Goal: Feedback & Contribution: Contribute content

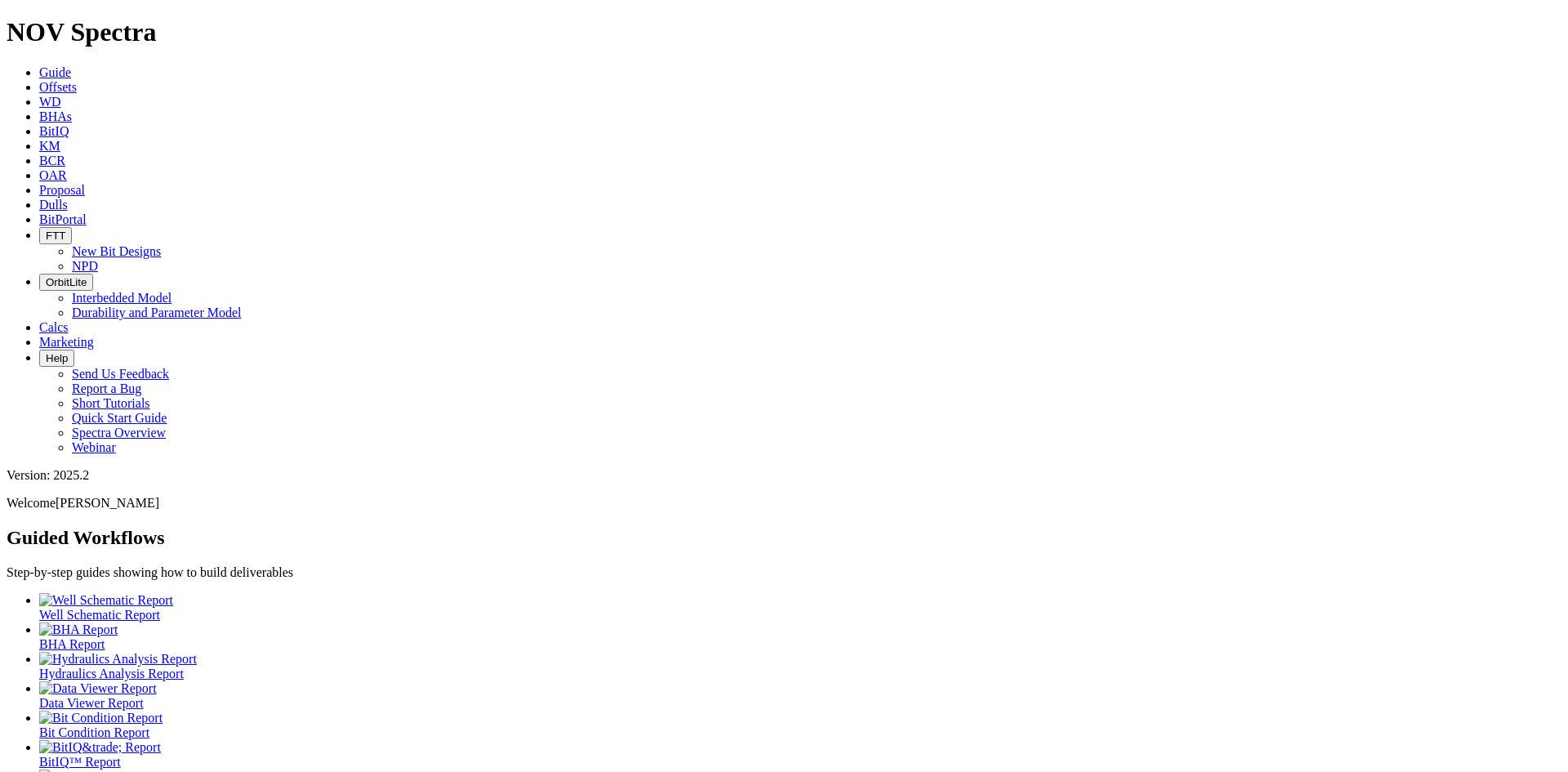
click at [39, 80] on icon at bounding box center [39, 87] width 0 height 14
click at [39, 198] on icon at bounding box center [39, 205] width 0 height 14
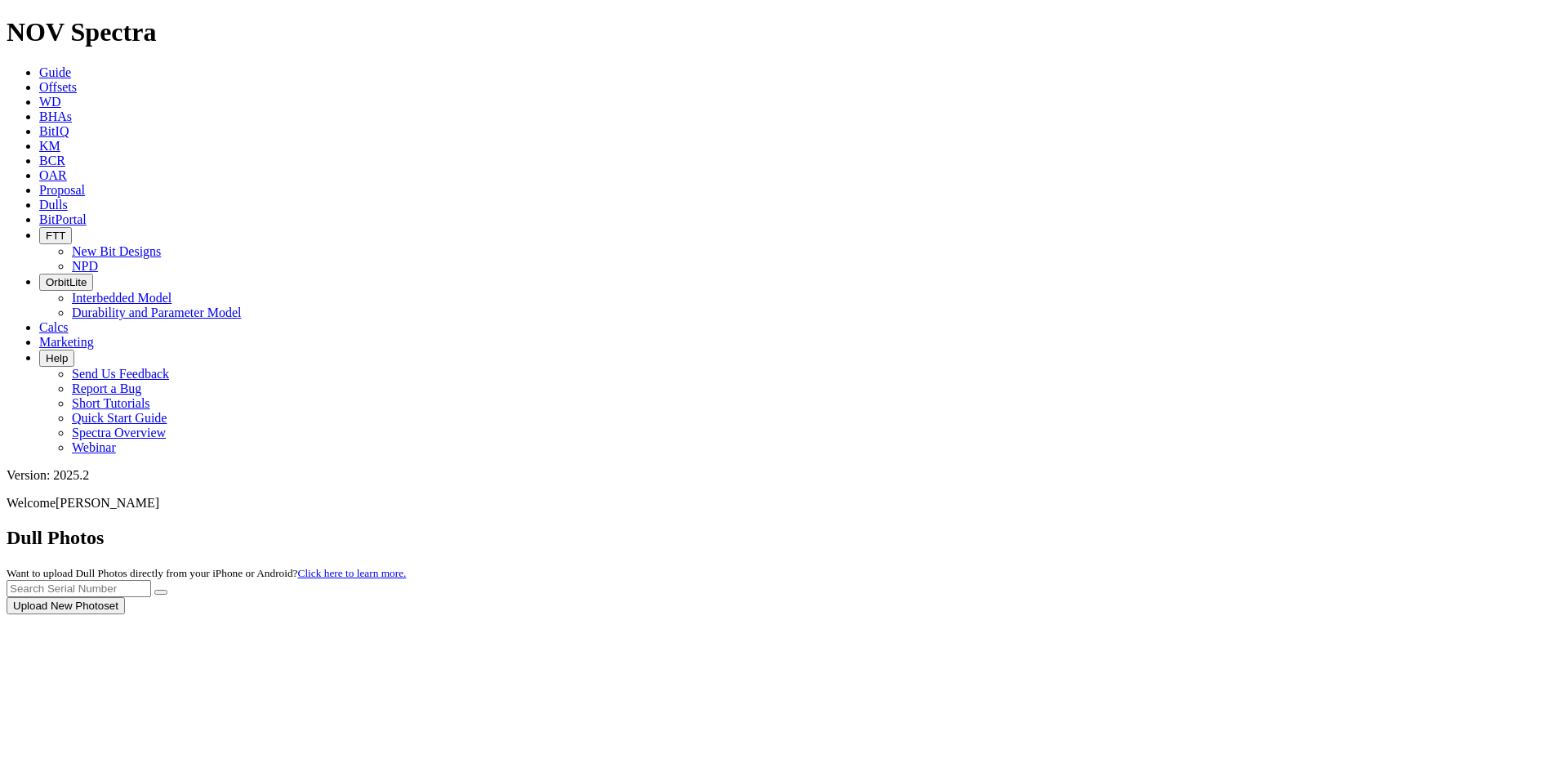
click at [1238, 614] on div at bounding box center [784, 614] width 1555 height 0
click at [1223, 614] on div at bounding box center [784, 614] width 1555 height 0
click at [1291, 614] on div at bounding box center [784, 614] width 1555 height 0
click at [1289, 614] on div at bounding box center [784, 614] width 1555 height 0
click at [151, 580] on input "text" at bounding box center [79, 588] width 145 height 17
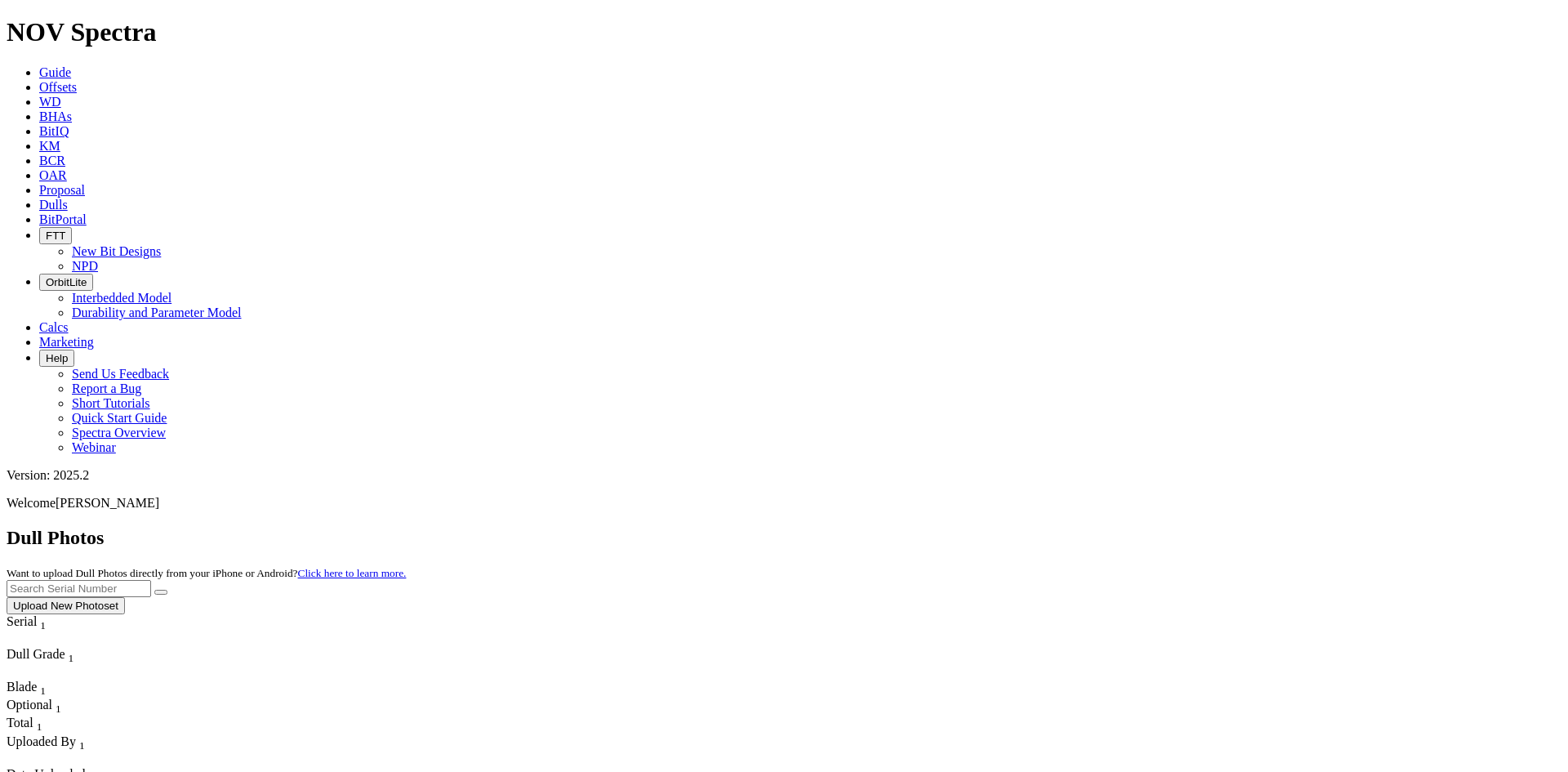
paste input "A315574"
click at [168, 590] on button "submit" at bounding box center [160, 592] width 13 height 5
click at [151, 580] on input "A315574" at bounding box center [79, 588] width 145 height 17
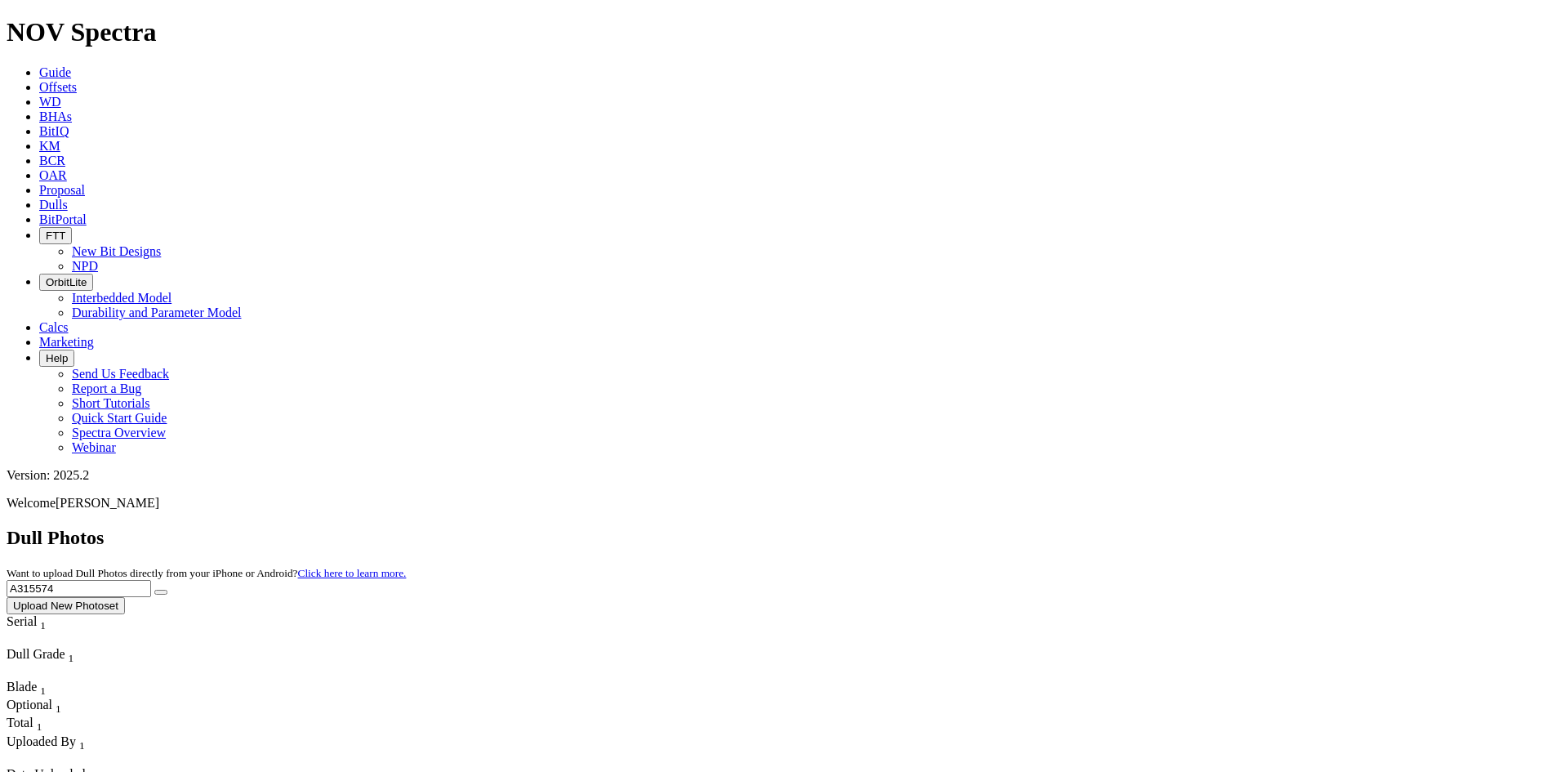
paste input "9741"
click at [161, 592] on icon "submit" at bounding box center [161, 592] width 0 height 0
click at [151, 580] on input "A319741" at bounding box center [79, 588] width 145 height 17
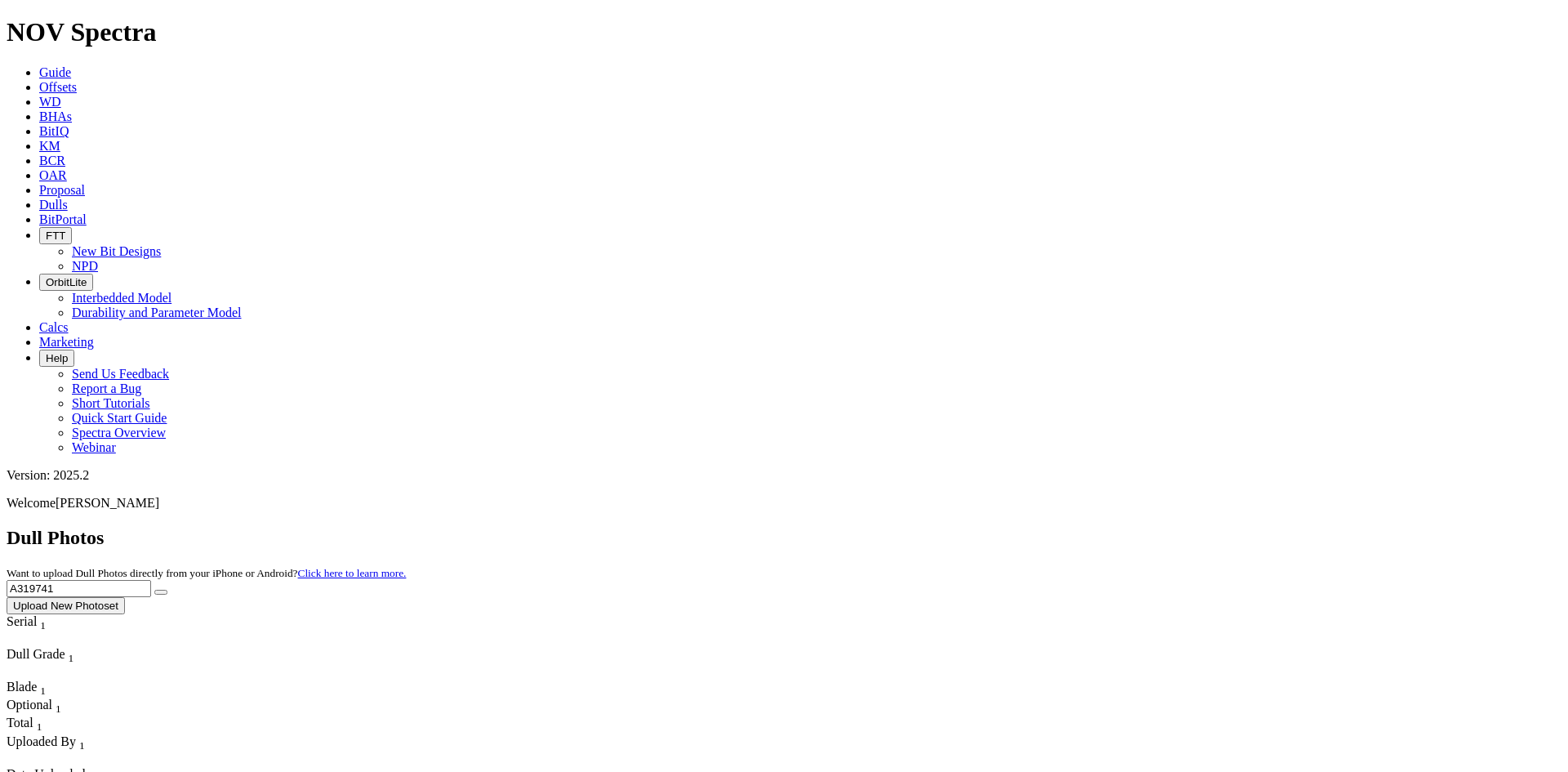
paste input "8667"
click at [161, 592] on icon "submit" at bounding box center [161, 592] width 0 height 0
click at [151, 580] on input "A318667" at bounding box center [79, 588] width 145 height 17
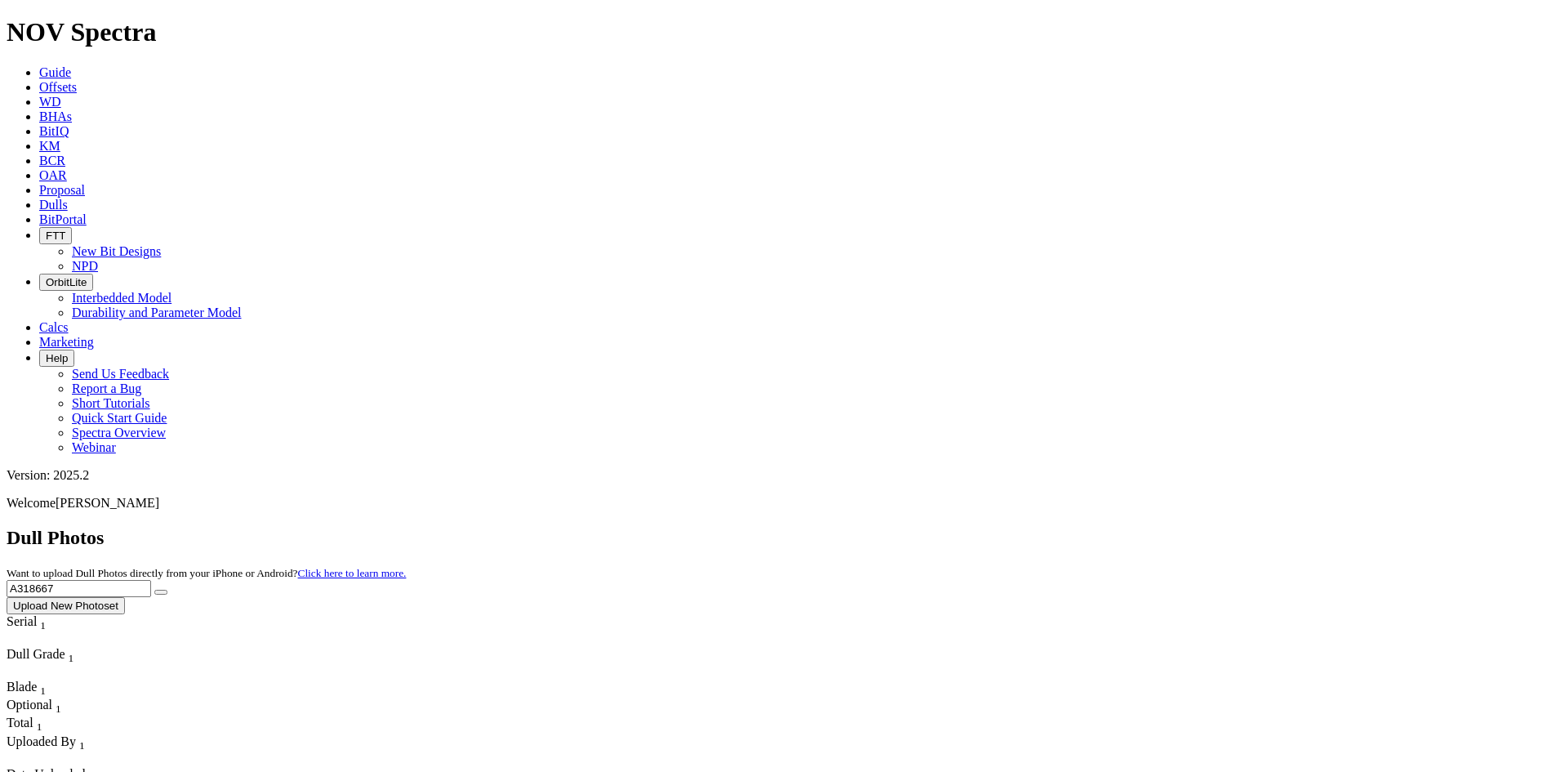
paste input "6676"
click at [168, 590] on button "submit" at bounding box center [160, 592] width 13 height 5
click at [151, 580] on input "A316676" at bounding box center [79, 588] width 145 height 17
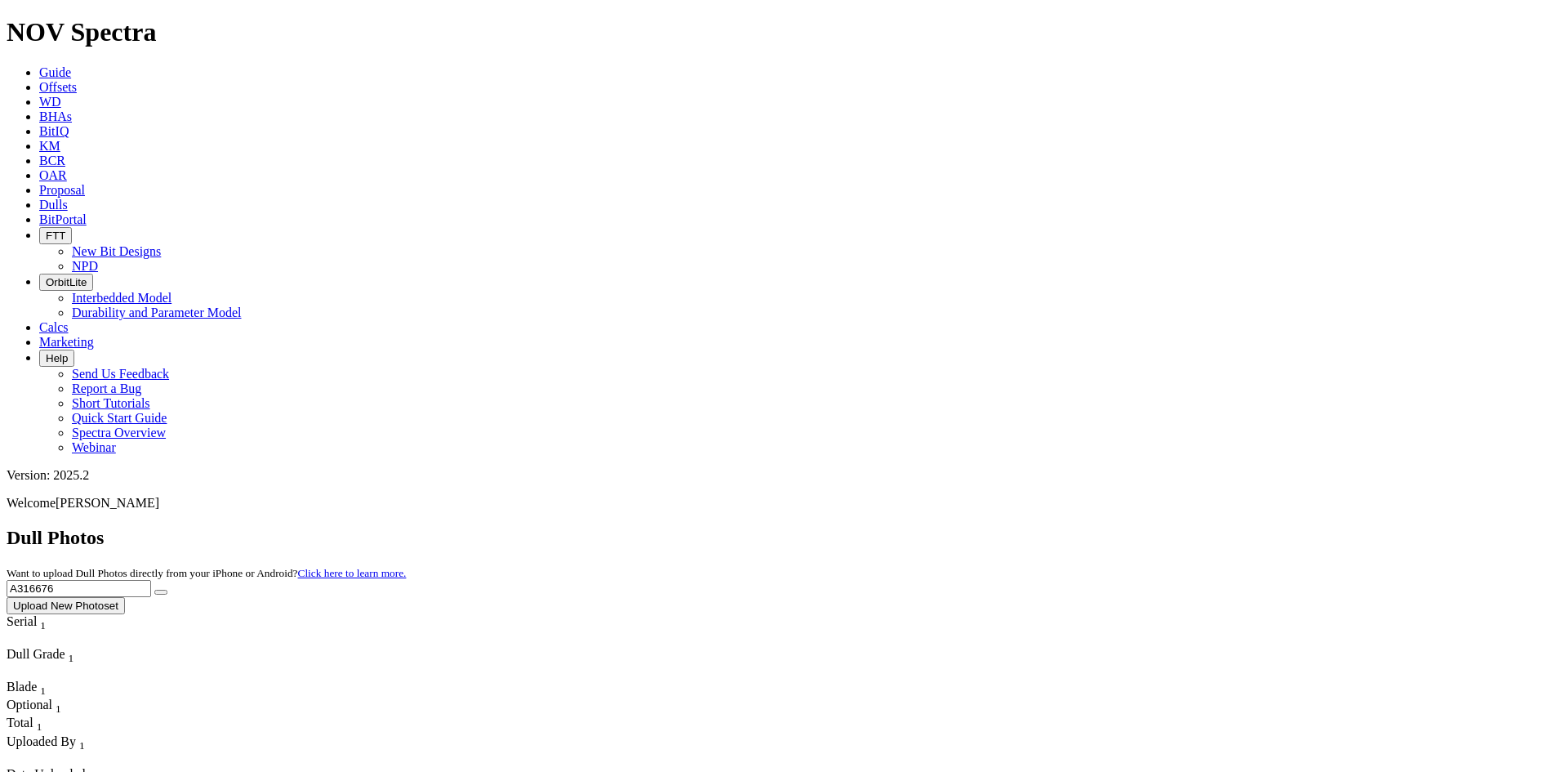
paste input "A321718"
click at [151, 580] on input "A316676A321718" at bounding box center [79, 588] width 145 height 17
paste input "text"
type input "A321718"
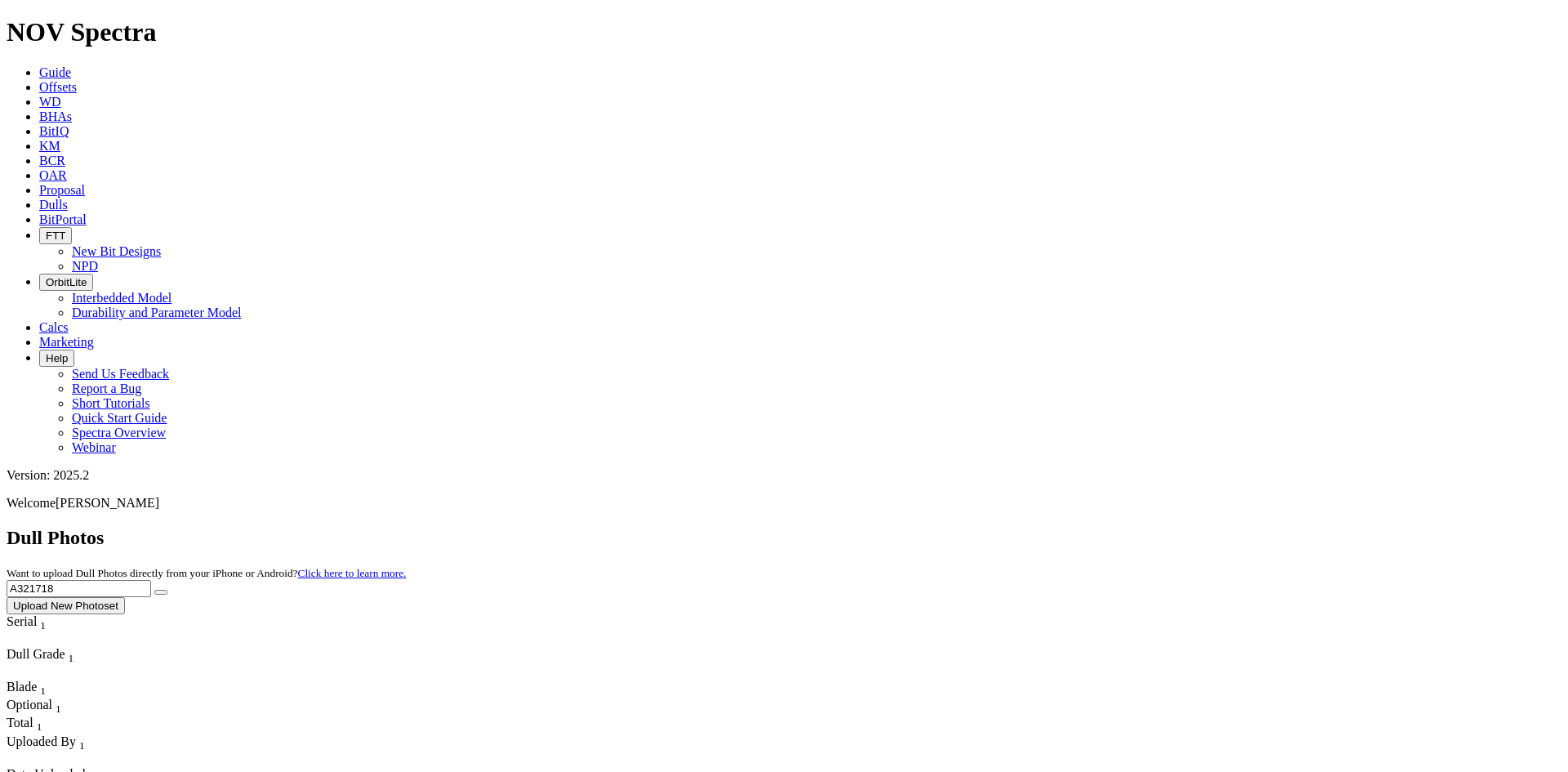
click at [168, 590] on button "submit" at bounding box center [160, 592] width 13 height 5
click at [125, 597] on button "Upload New Photoset" at bounding box center [66, 605] width 118 height 17
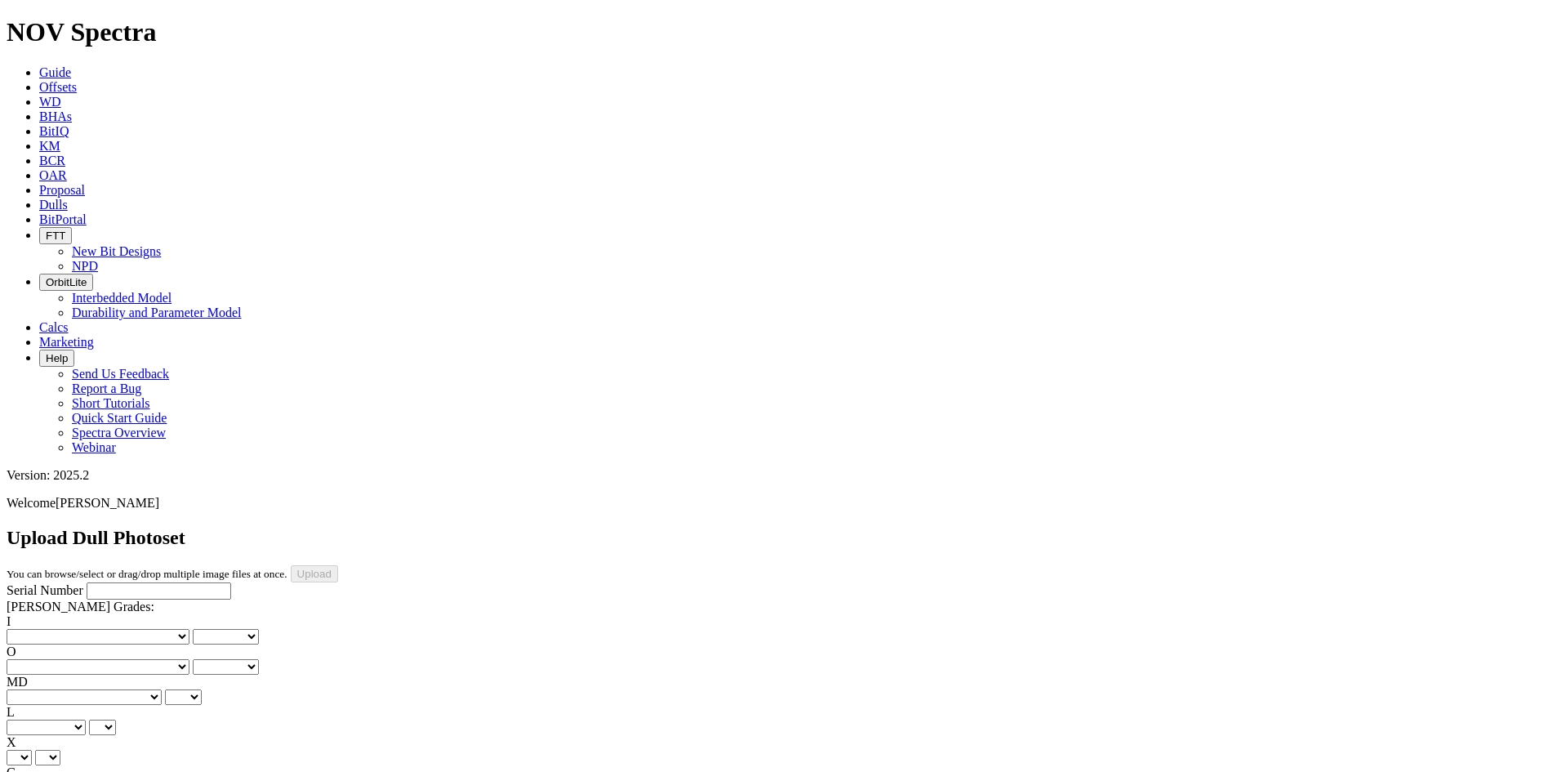
click at [160, 582] on input "Serial Number" at bounding box center [159, 590] width 145 height 17
paste input "A320906"
type input "A320906"
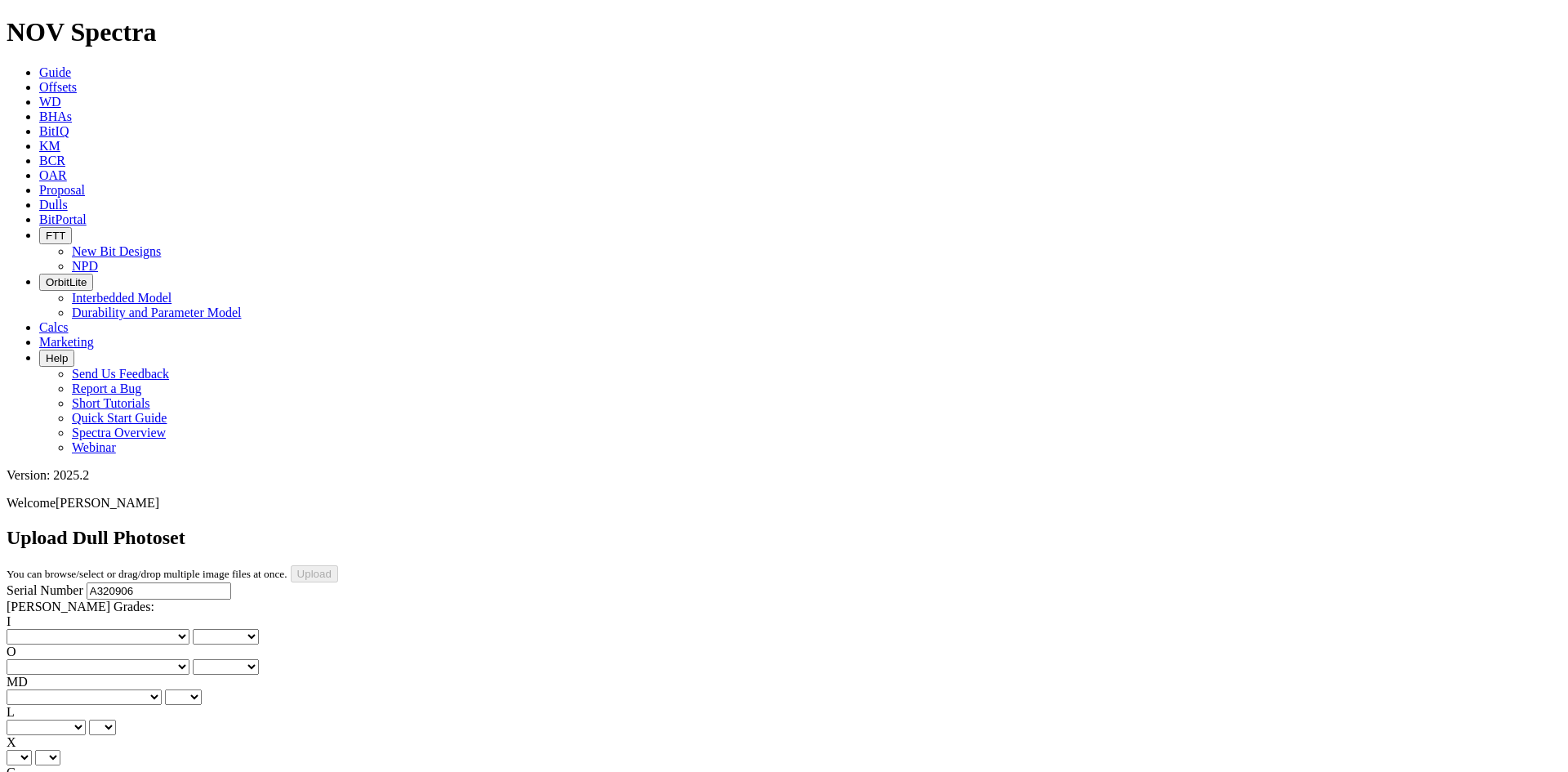
type input "8/7/25"
click at [60, 629] on select "No lost, worn or damaged cutters 0 1 2 3 4 5 6 7 8 No diamond table left on any…" at bounding box center [98, 637] width 183 height 16
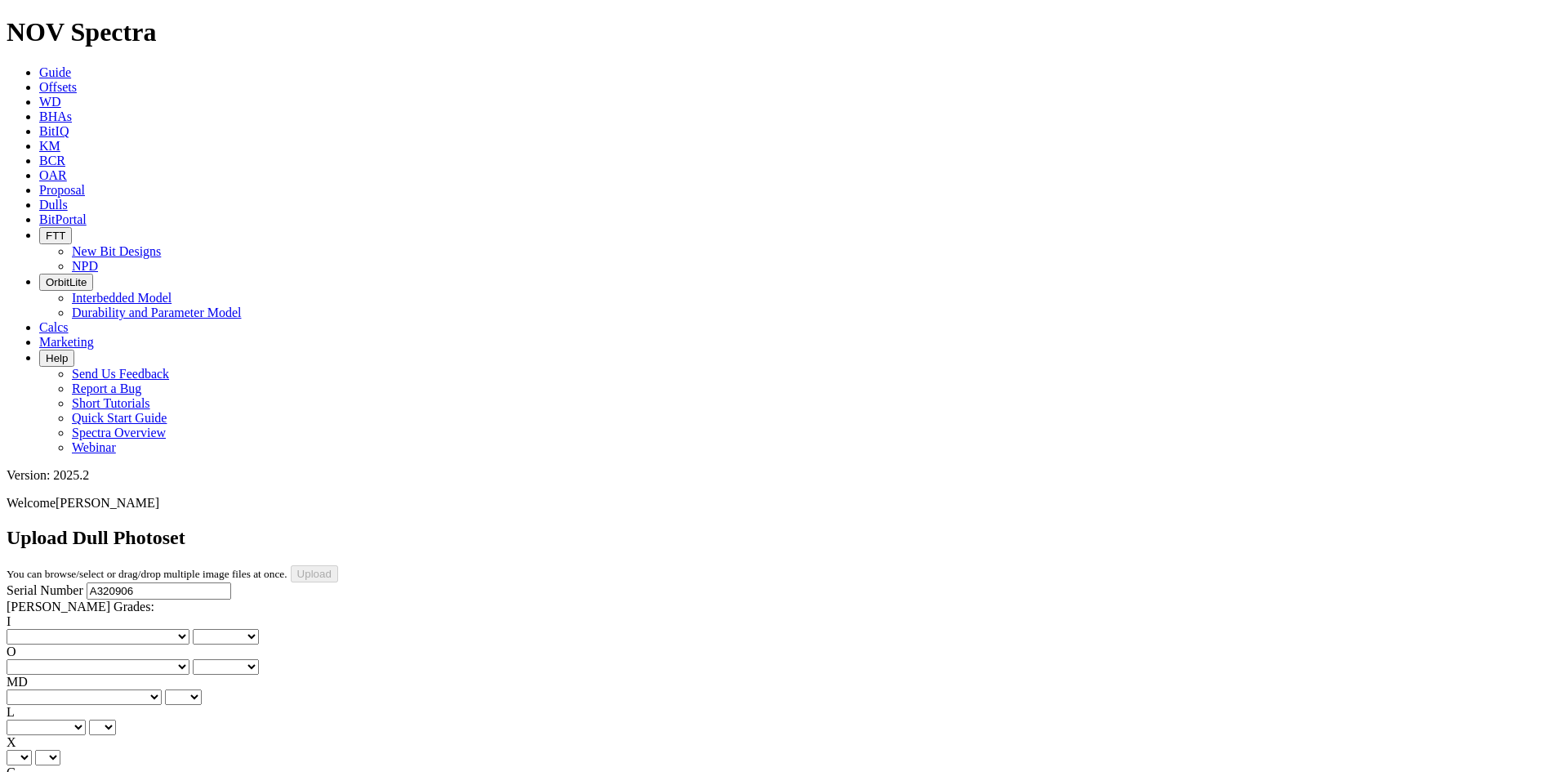
select select "number:2"
click at [33, 629] on select "No lost, worn or damaged cutters 0 1 2 3 4 5 6 7 8 No diamond table left on any…" at bounding box center [98, 637] width 183 height 16
select select "number:2"
drag, startPoint x: 146, startPoint y: 249, endPoint x: 146, endPoint y: 258, distance: 9.0
click at [146, 660] on select "No lost, worn or damaged cutters 0 1 2 3 4 5 6 7 8 No diamond table left on any…" at bounding box center [98, 668] width 183 height 16
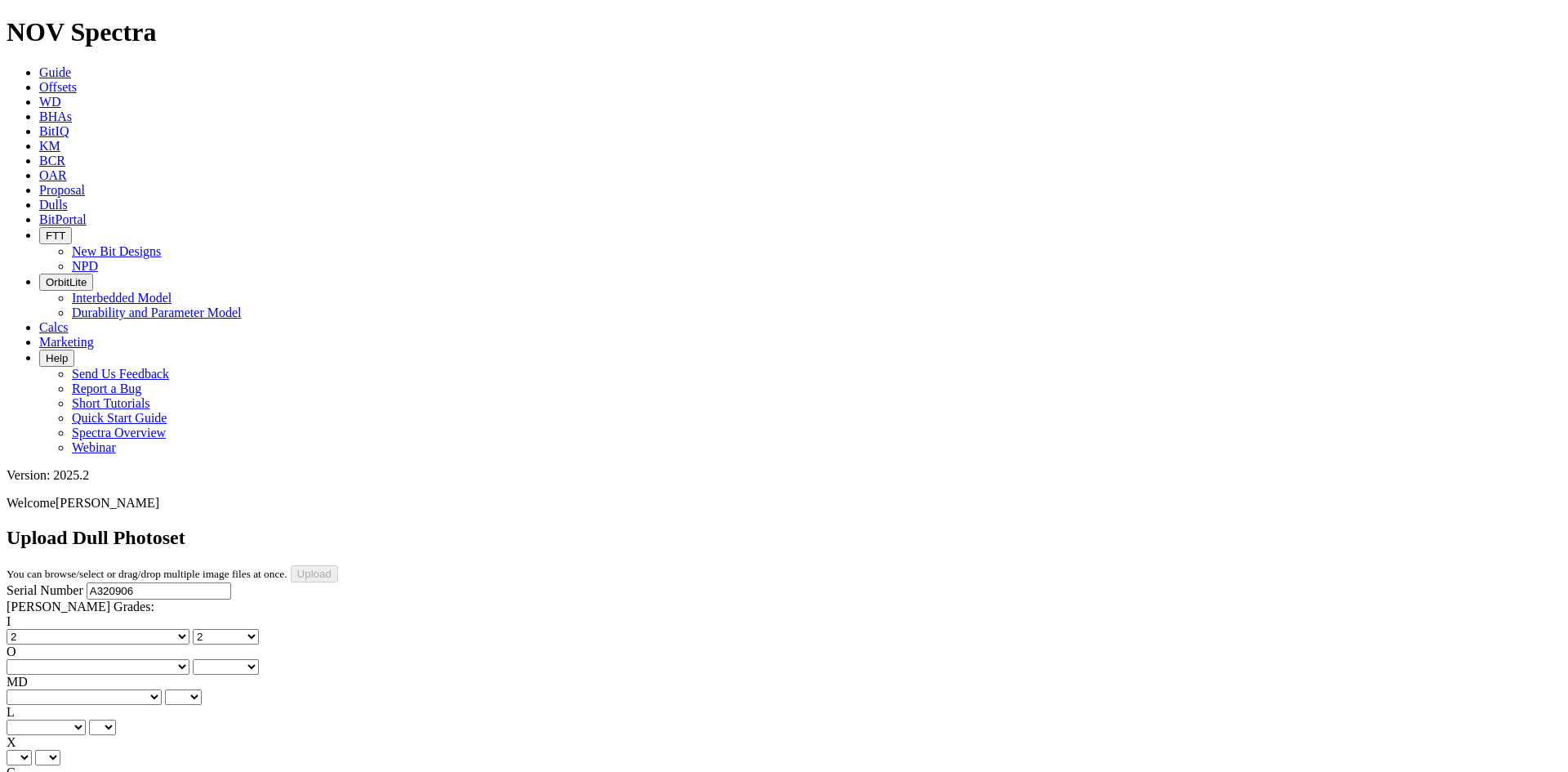
select select "number:1"
click at [116, 660] on select "No lost, worn or damaged cutters 0 1 2 3 4 5 6 7 8 No diamond table left on any…" at bounding box center [98, 668] width 183 height 16
select select "number:1"
drag, startPoint x: 138, startPoint y: 241, endPoint x: 139, endPoint y: 252, distance: 11.0
click at [138, 660] on select "No lost, worn or damaged cutters 0 1 2 3 4 5 6 7 8 No diamond table left on any…" at bounding box center [98, 668] width 183 height 16
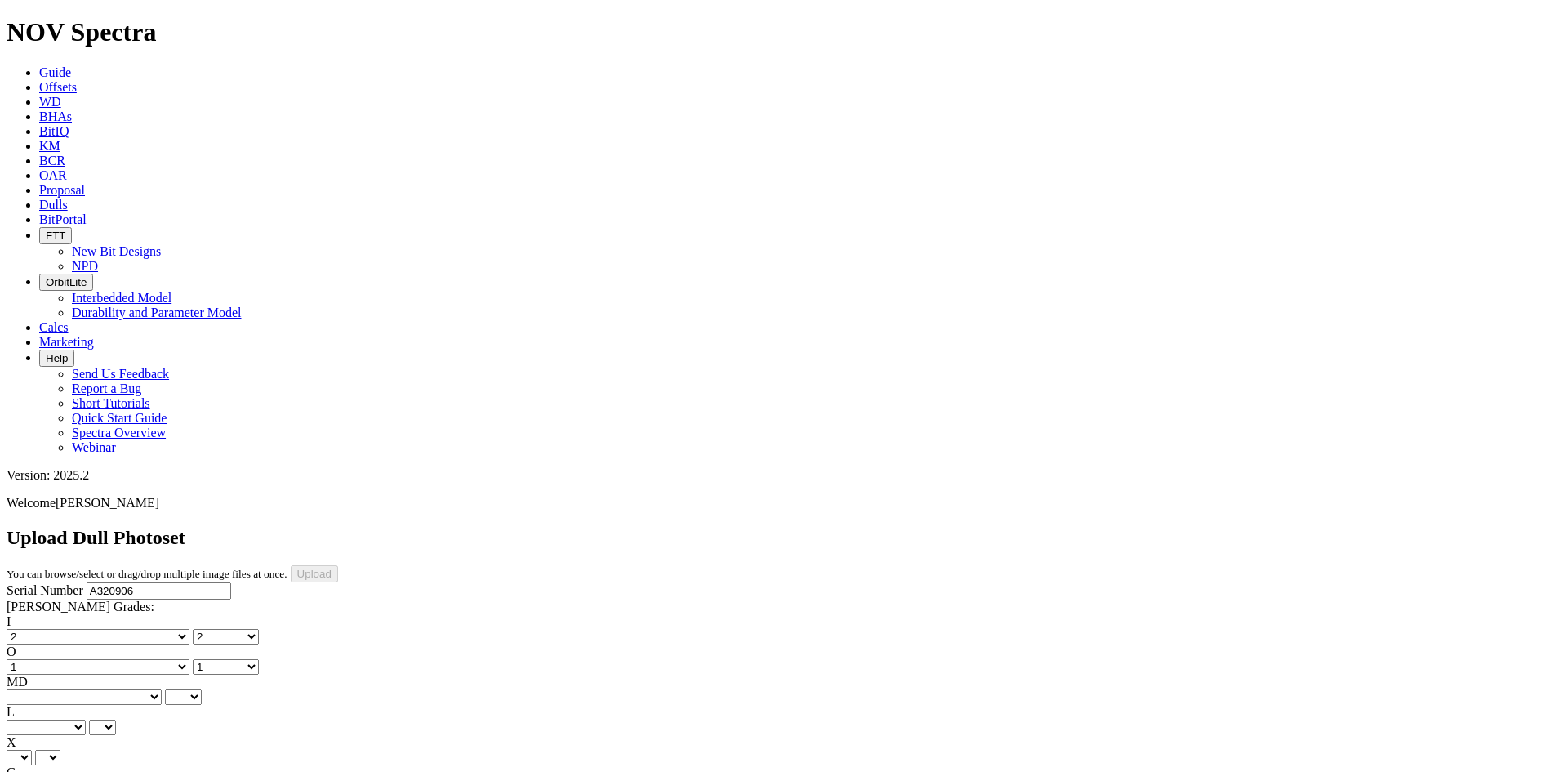
select select "number:2"
click at [116, 660] on select "No lost, worn or damaged cutters 0 1 2 3 4 5 6 7 8 No diamond table left on any…" at bounding box center [98, 668] width 183 height 16
select select "number:2"
click at [67, 690] on select "BF - Bond Failure BT - Broken Teeth/Cutters BU - Balled Up Bit CR - Cored CT - …" at bounding box center [84, 697] width 155 height 16
select select "string:BT"
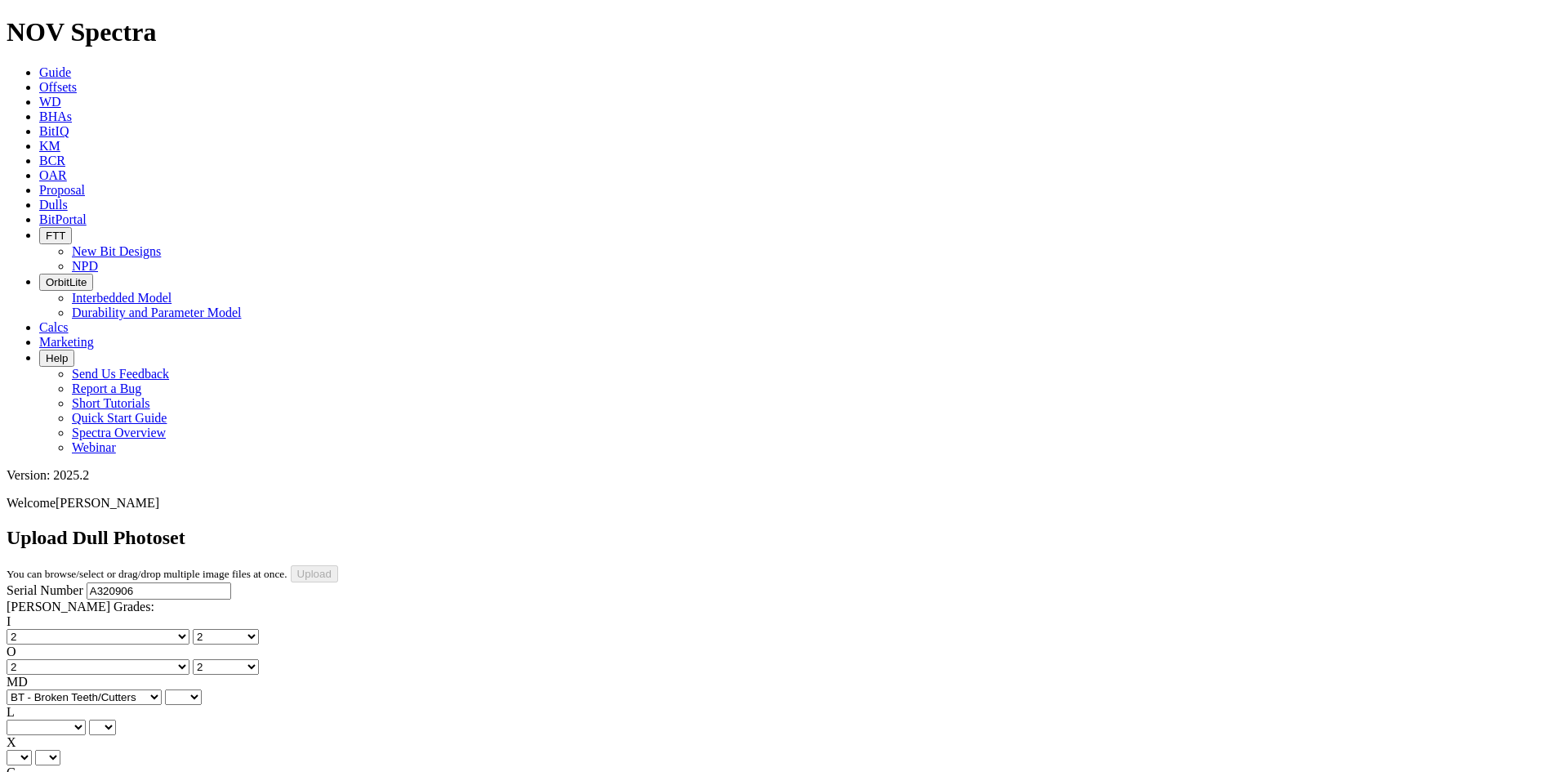
click at [33, 690] on select "BF - Bond Failure BT - Broken Teeth/Cutters BU - Balled Up Bit CR - Cored CT - …" at bounding box center [84, 697] width 155 height 16
select select "string:BT"
click at [85, 720] on select "A - All C - Cone G - Gauge N - Nose S - Shoulder T - Taper" at bounding box center [47, 728] width 79 height 16
select select "string:C"
click at [85, 720] on select "A - All C - Cone G - Gauge N - Nose S - Shoulder T - Taper" at bounding box center [47, 728] width 79 height 16
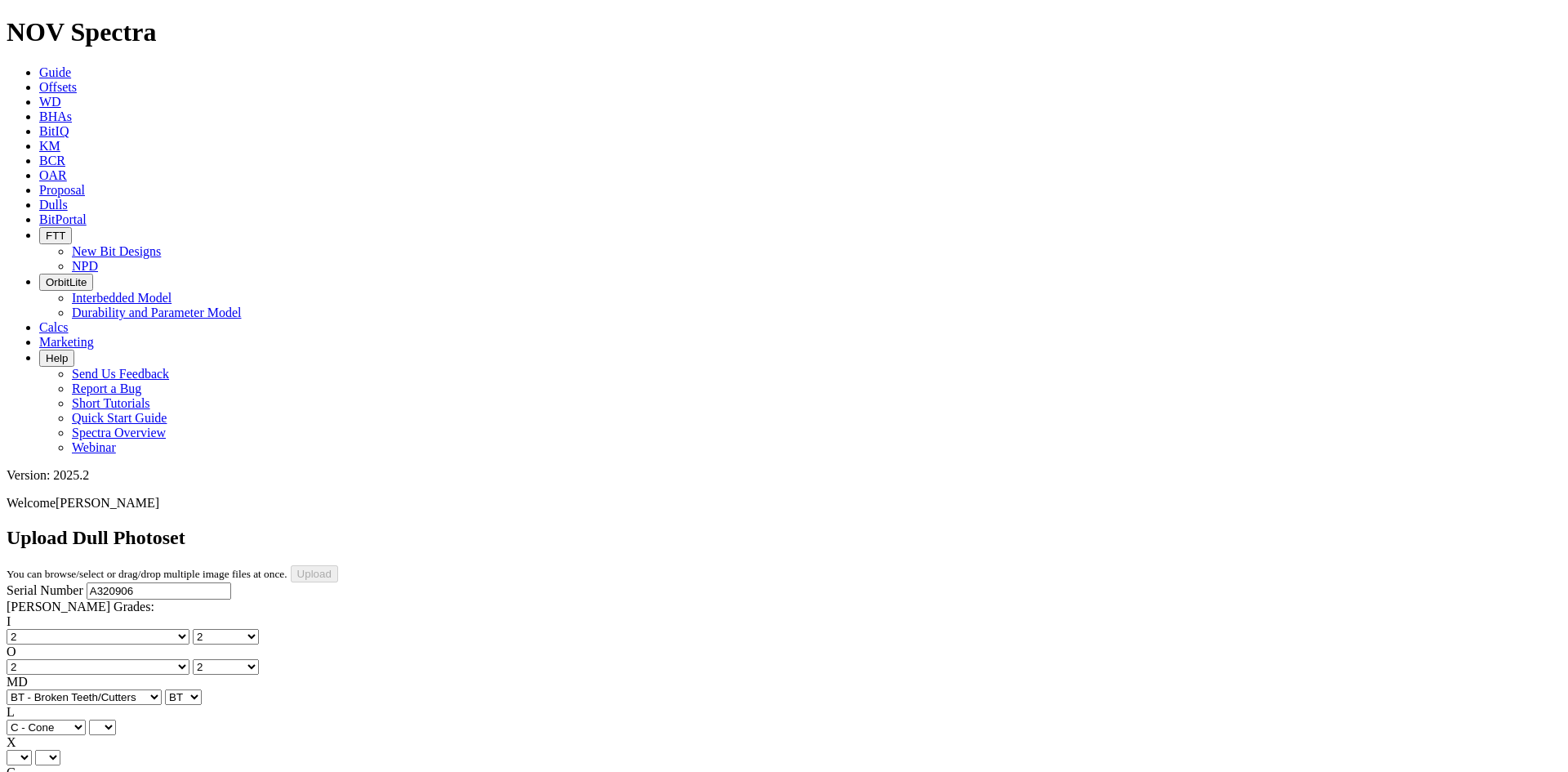
select select "string:C"
click at [32, 750] on select "X" at bounding box center [19, 758] width 25 height 16
select select "string:X"
click at [32, 750] on select "X" at bounding box center [19, 758] width 25 height 16
select select "string:X"
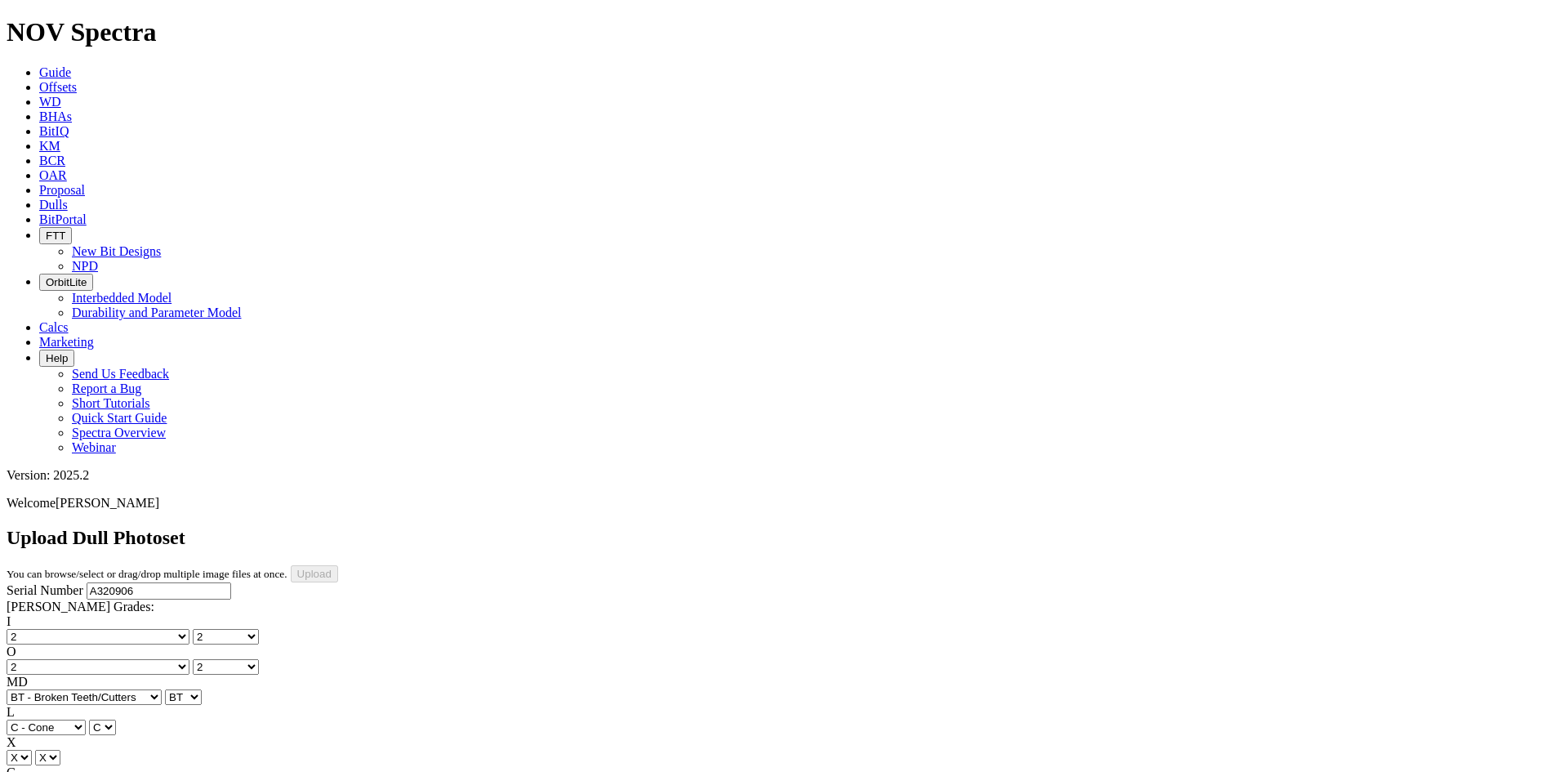
select select "string:I"
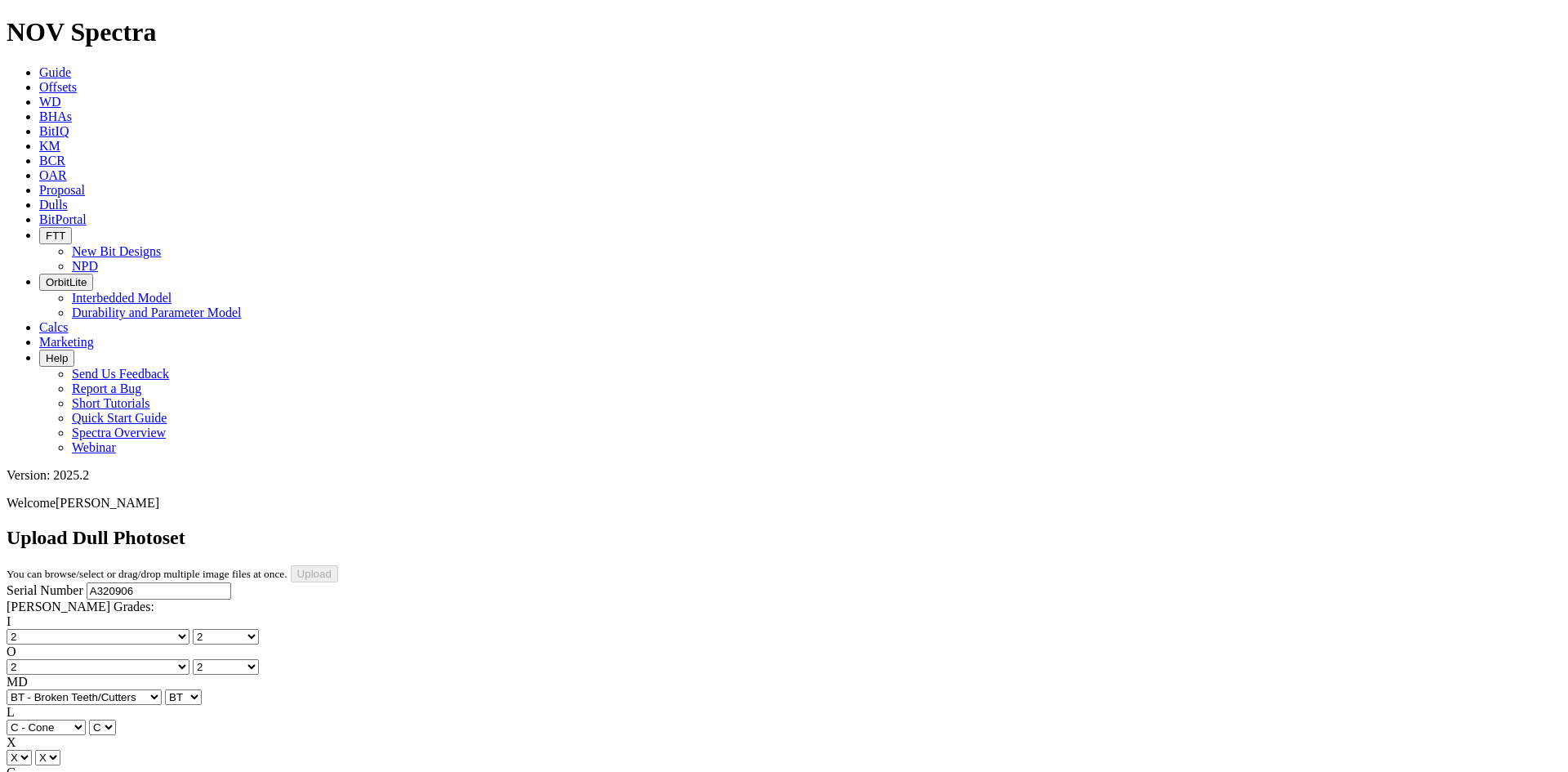
select select "string:WT"
select select "string:_"
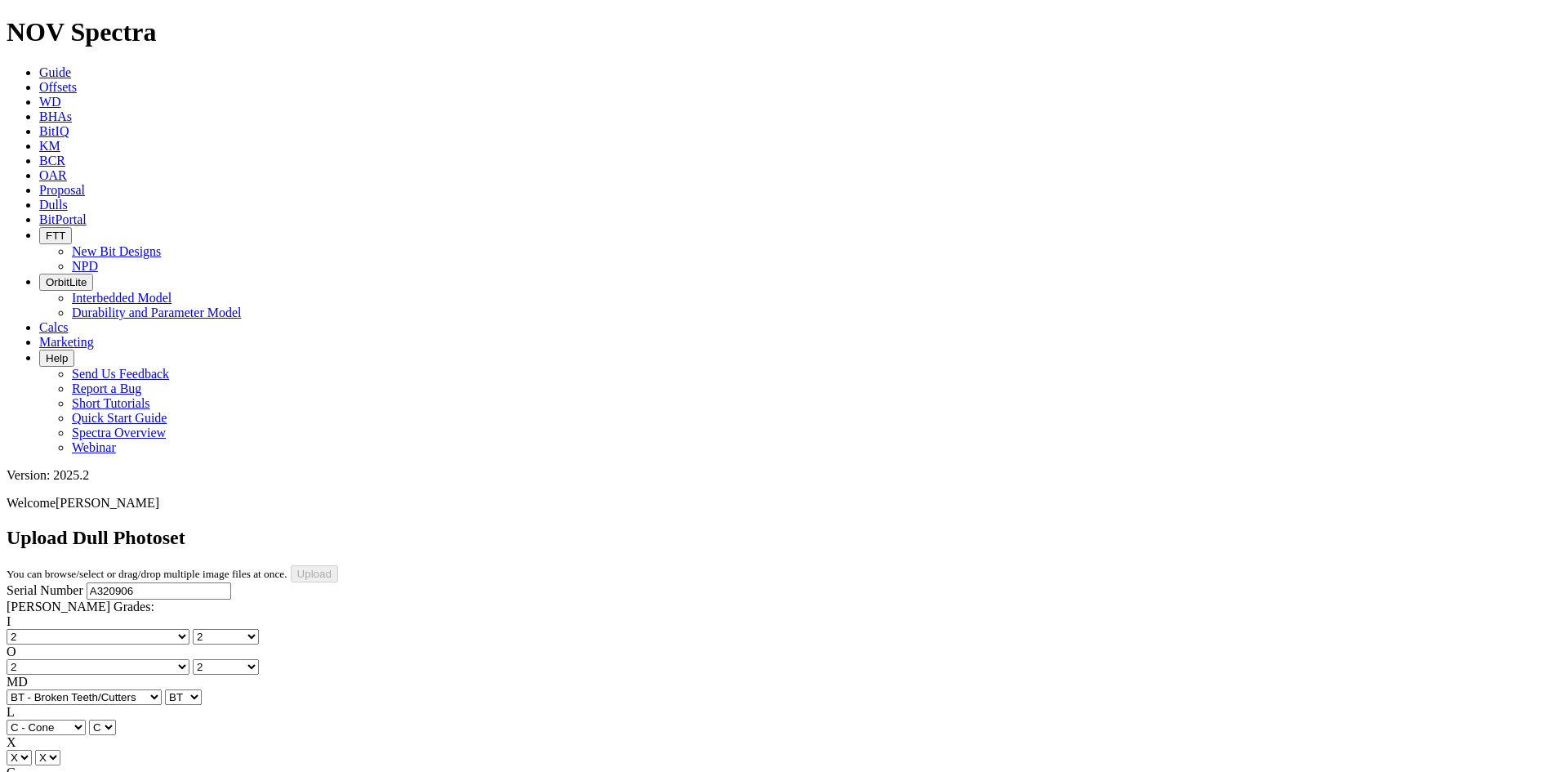
select select "string:_"
click at [338, 565] on input "Upload" at bounding box center [315, 573] width 48 height 17
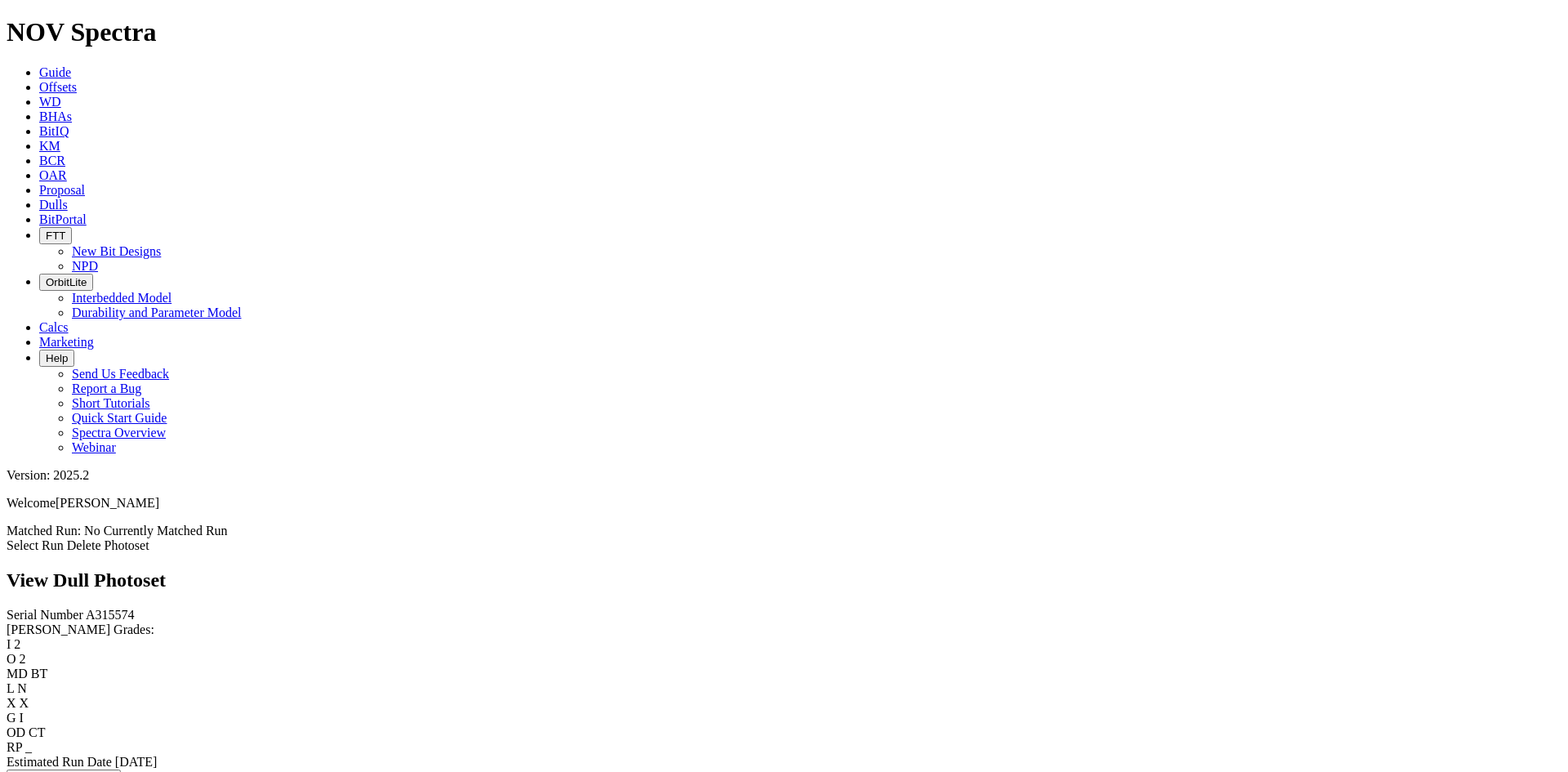
click at [64, 539] on link "Select Run" at bounding box center [36, 545] width 58 height 14
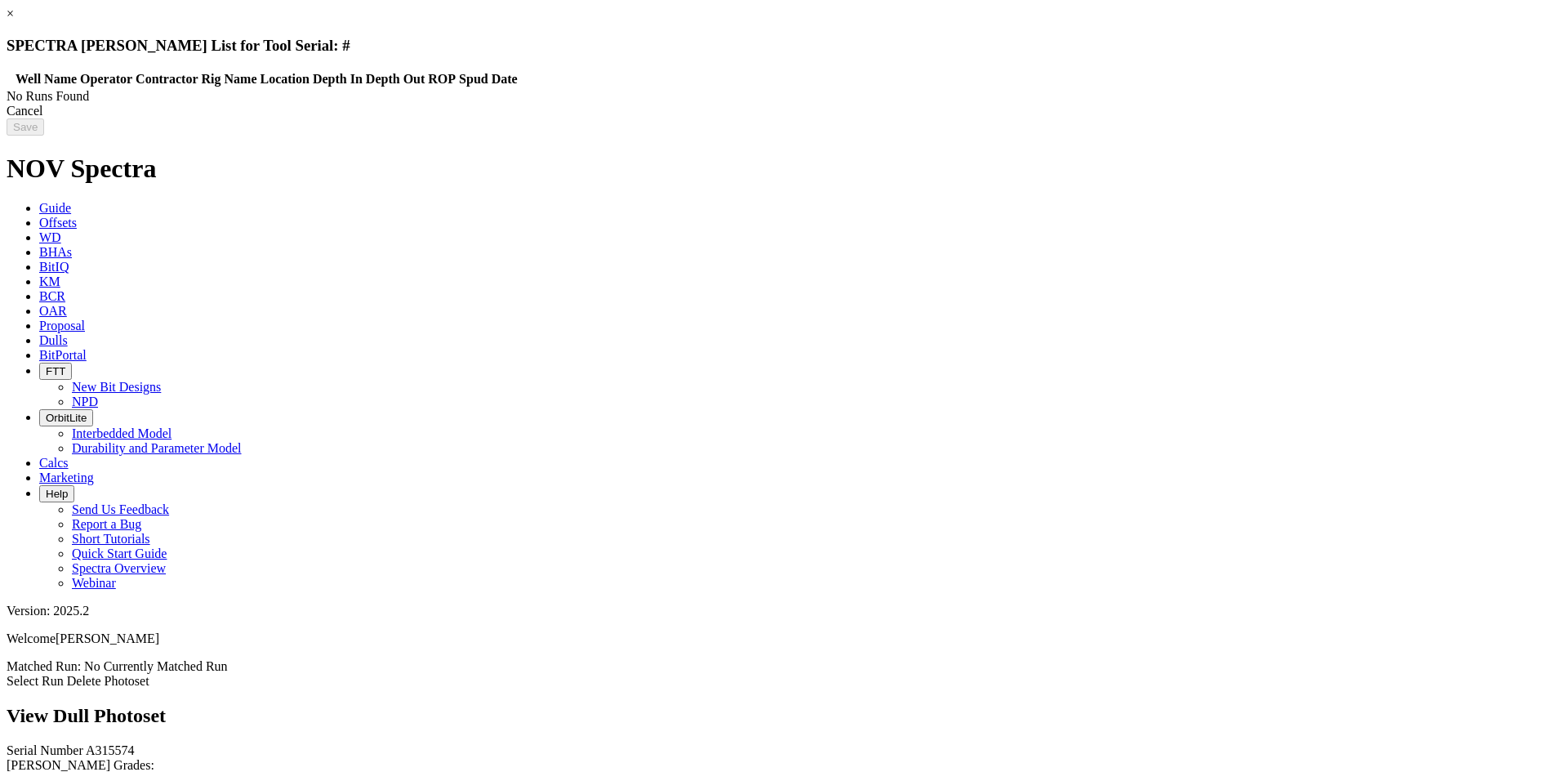
click at [1235, 118] on div "Cancel" at bounding box center [784, 110] width 1555 height 15
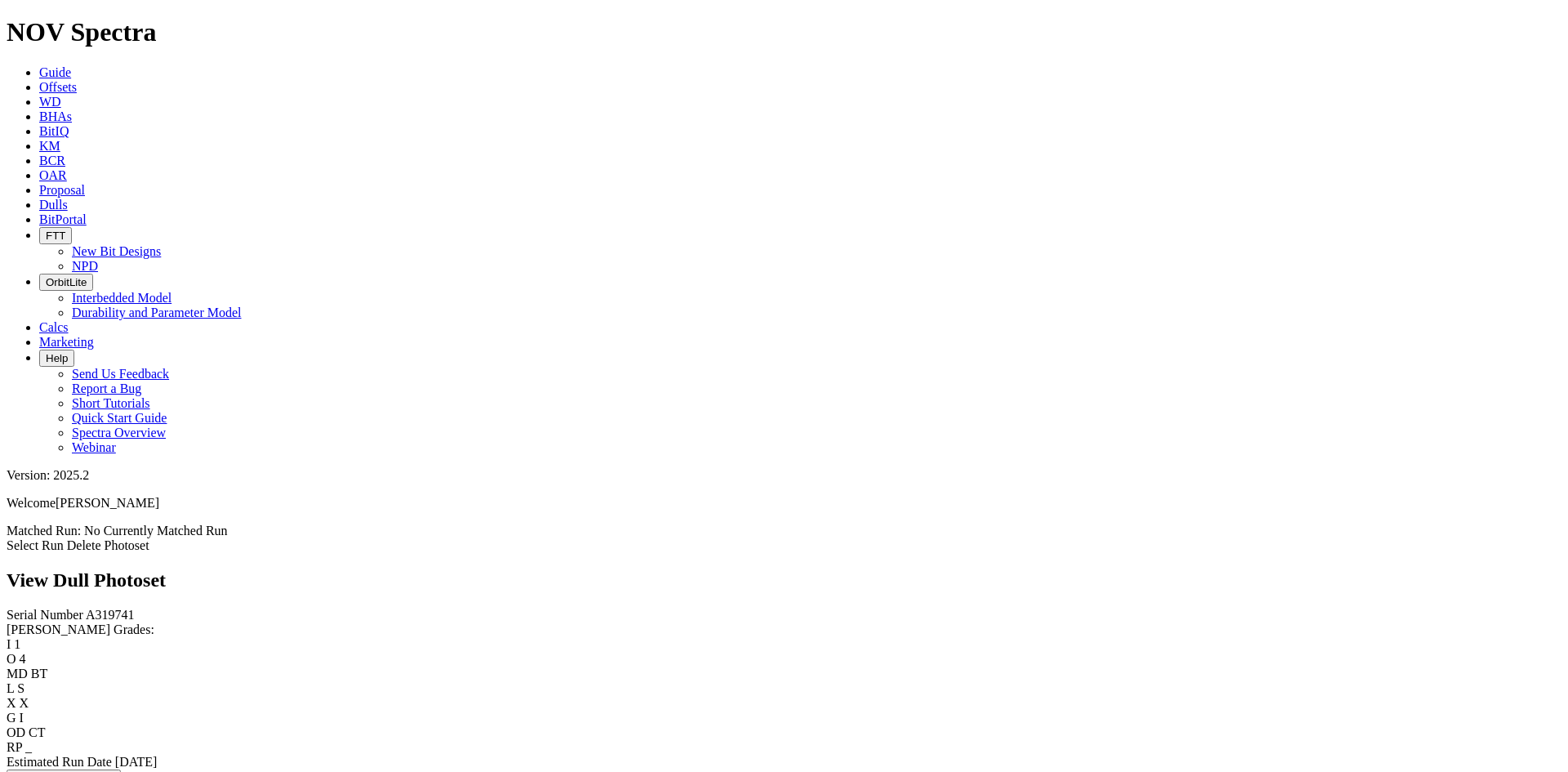
click at [64, 539] on link "Select Run" at bounding box center [36, 545] width 58 height 14
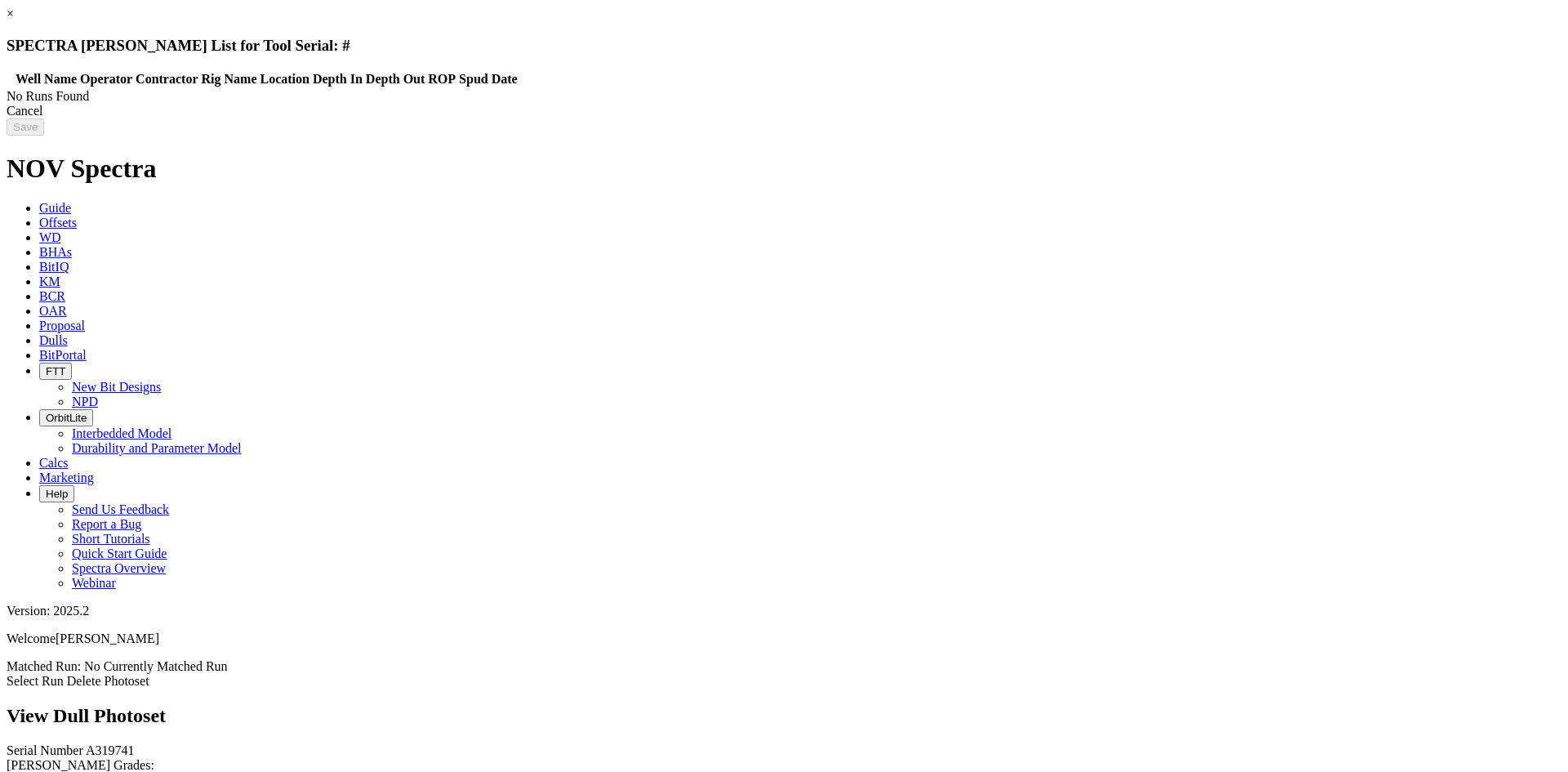
click at [1244, 118] on div "Cancel" at bounding box center [784, 110] width 1555 height 15
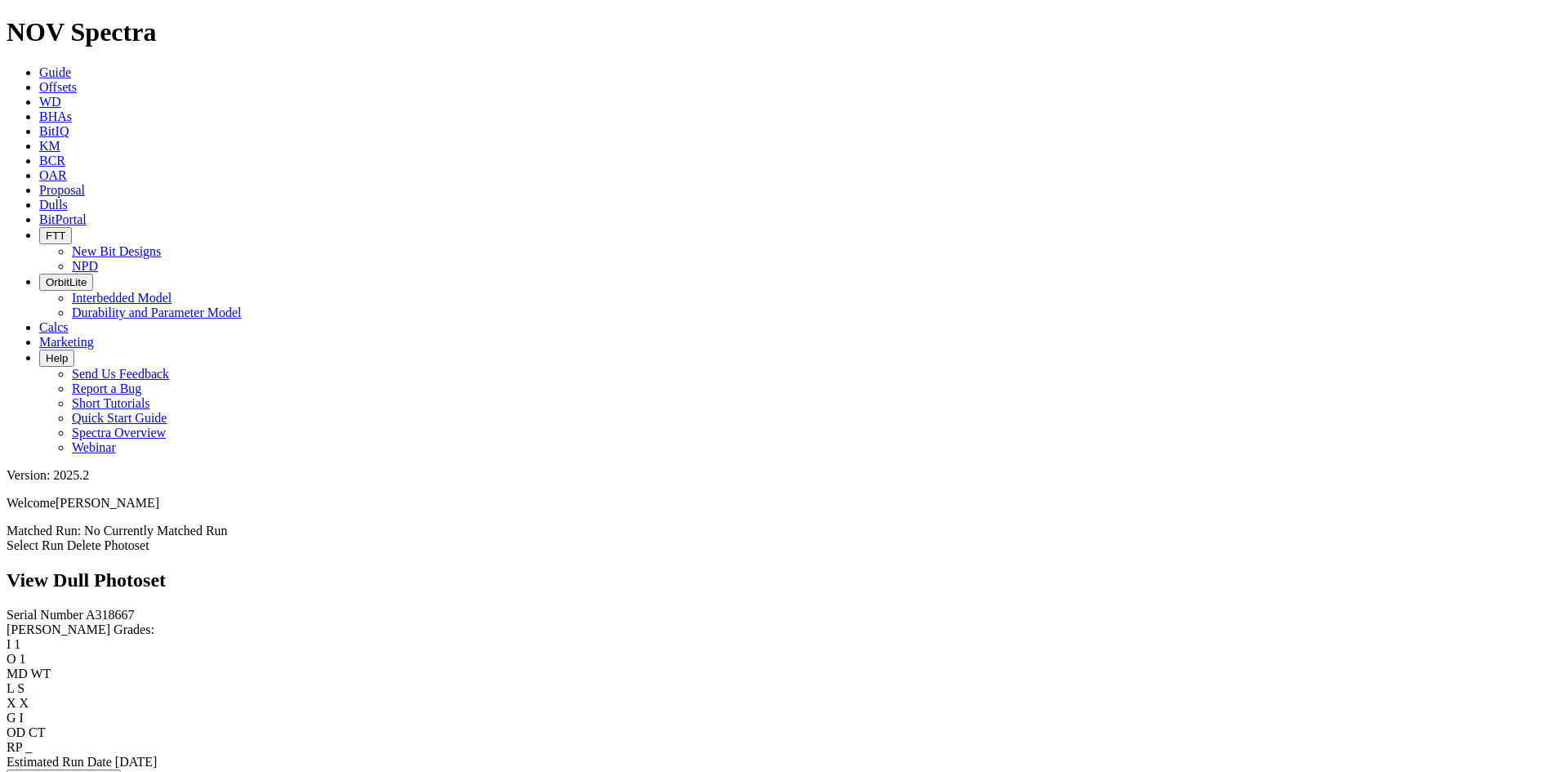
click at [64, 539] on link "Select Run" at bounding box center [36, 545] width 58 height 14
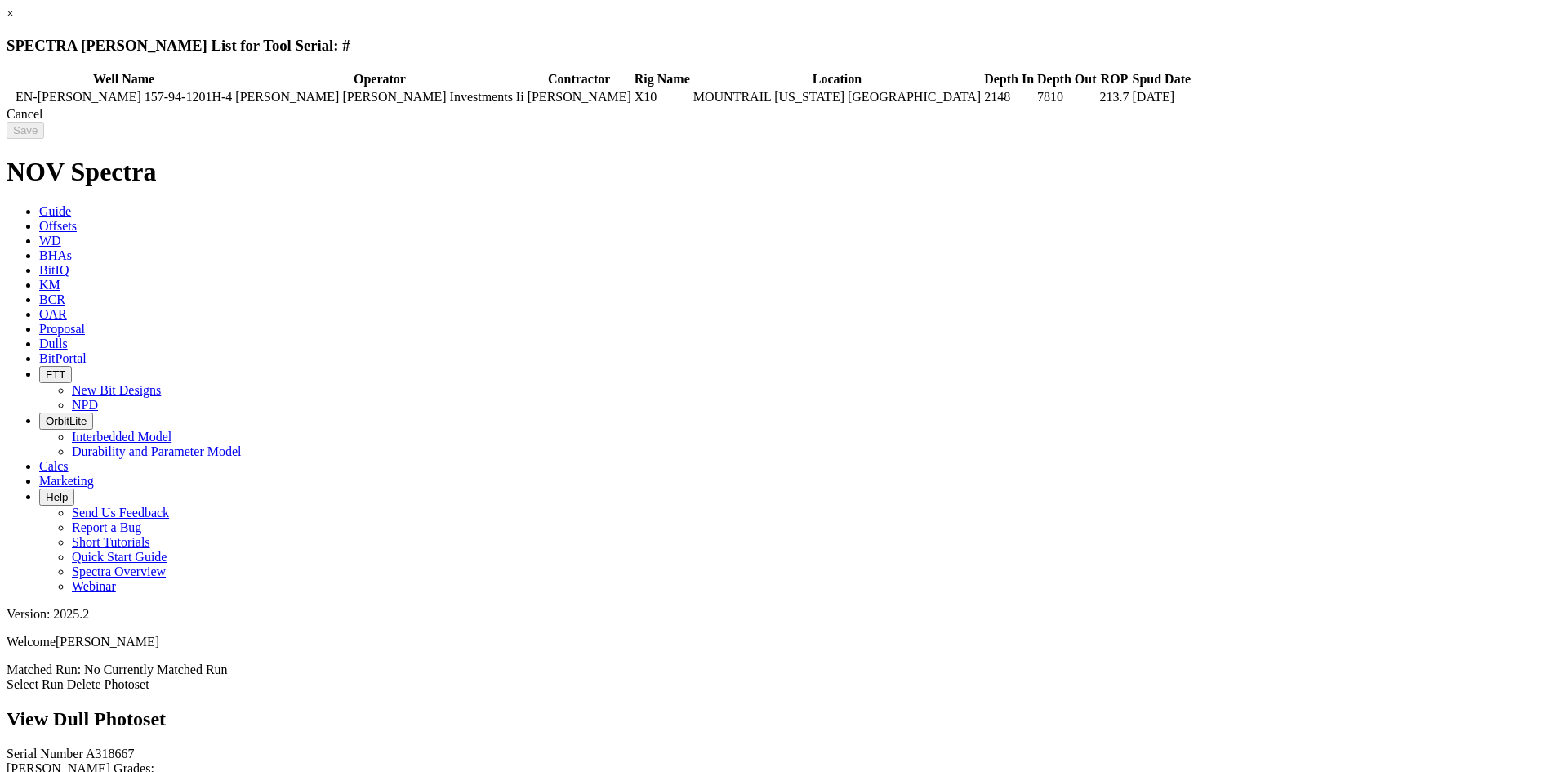
click at [1250, 122] on div "Cancel" at bounding box center [784, 114] width 1555 height 15
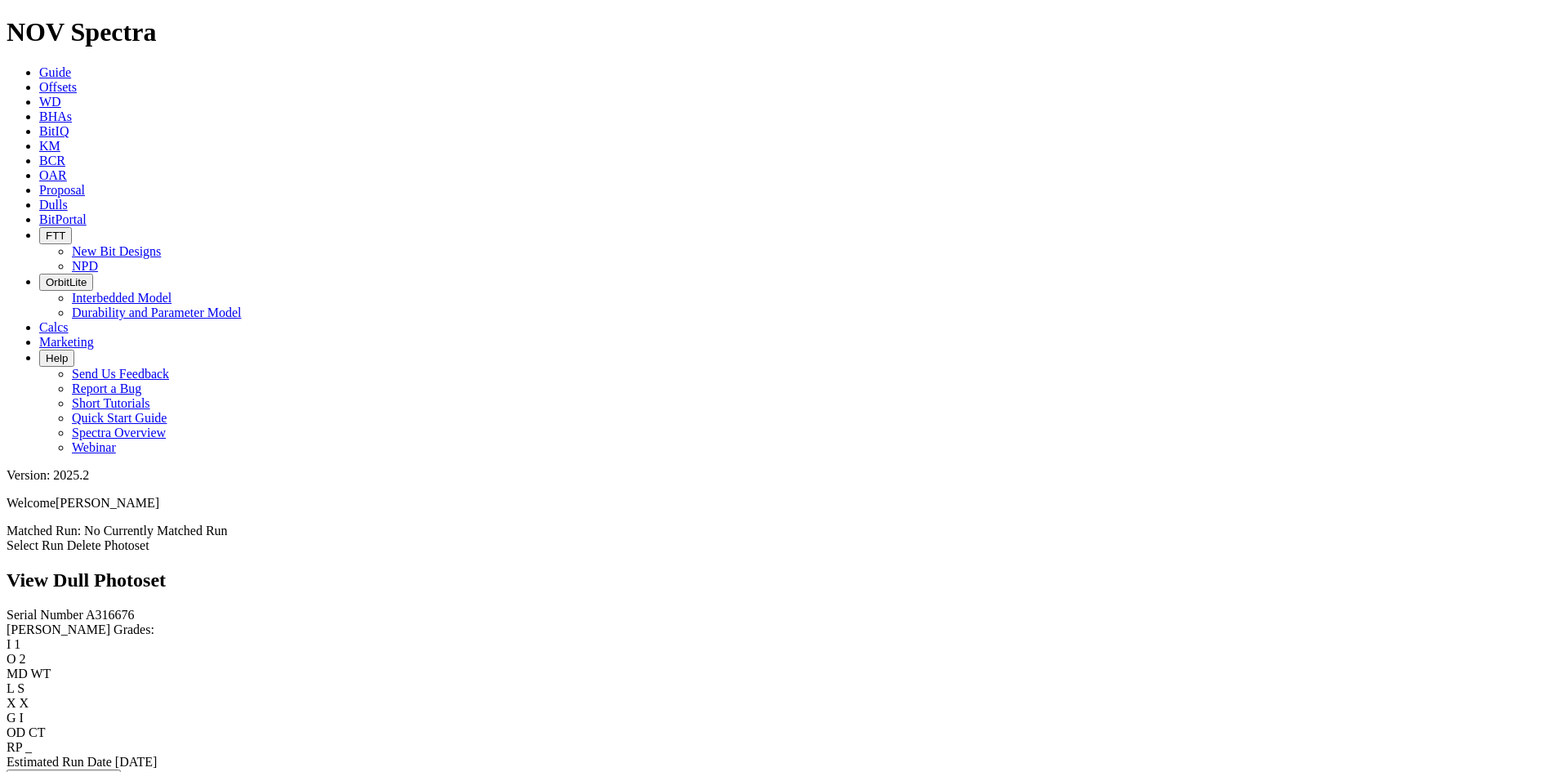
click at [64, 539] on link "Select Run" at bounding box center [36, 545] width 58 height 14
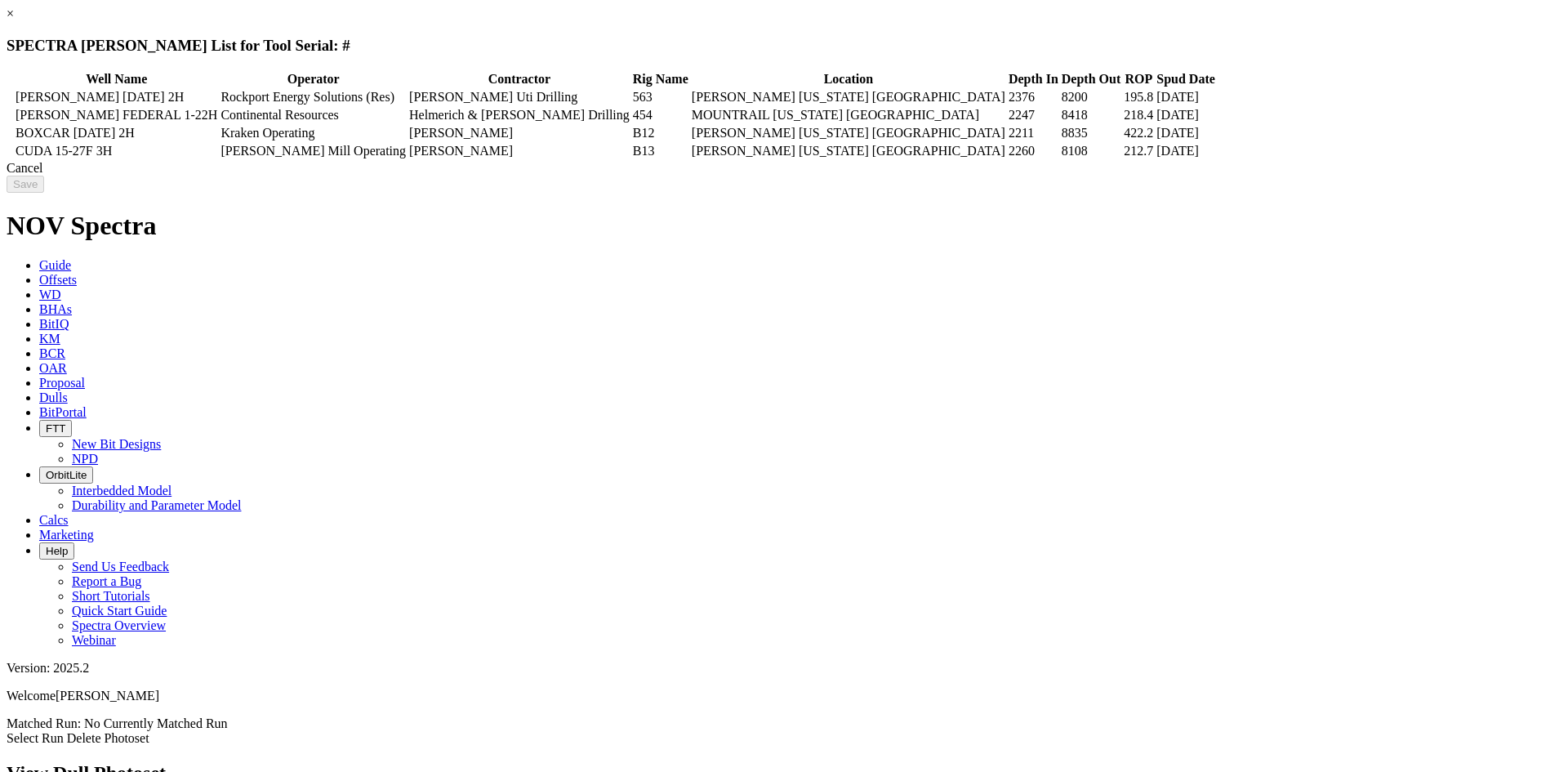
click at [1257, 176] on div "Cancel" at bounding box center [784, 168] width 1555 height 15
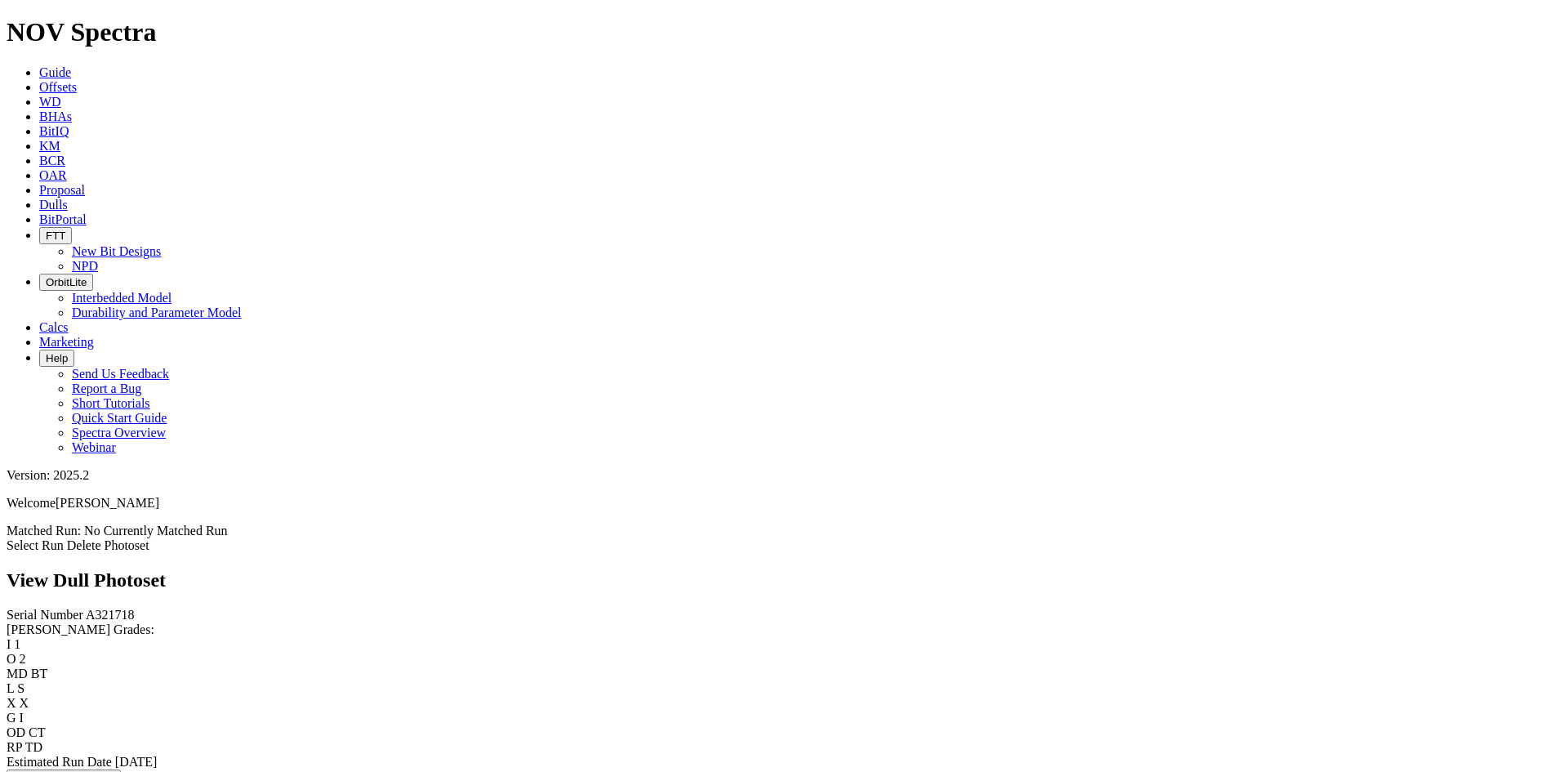
click at [7, 539] on icon at bounding box center [7, 545] width 0 height 14
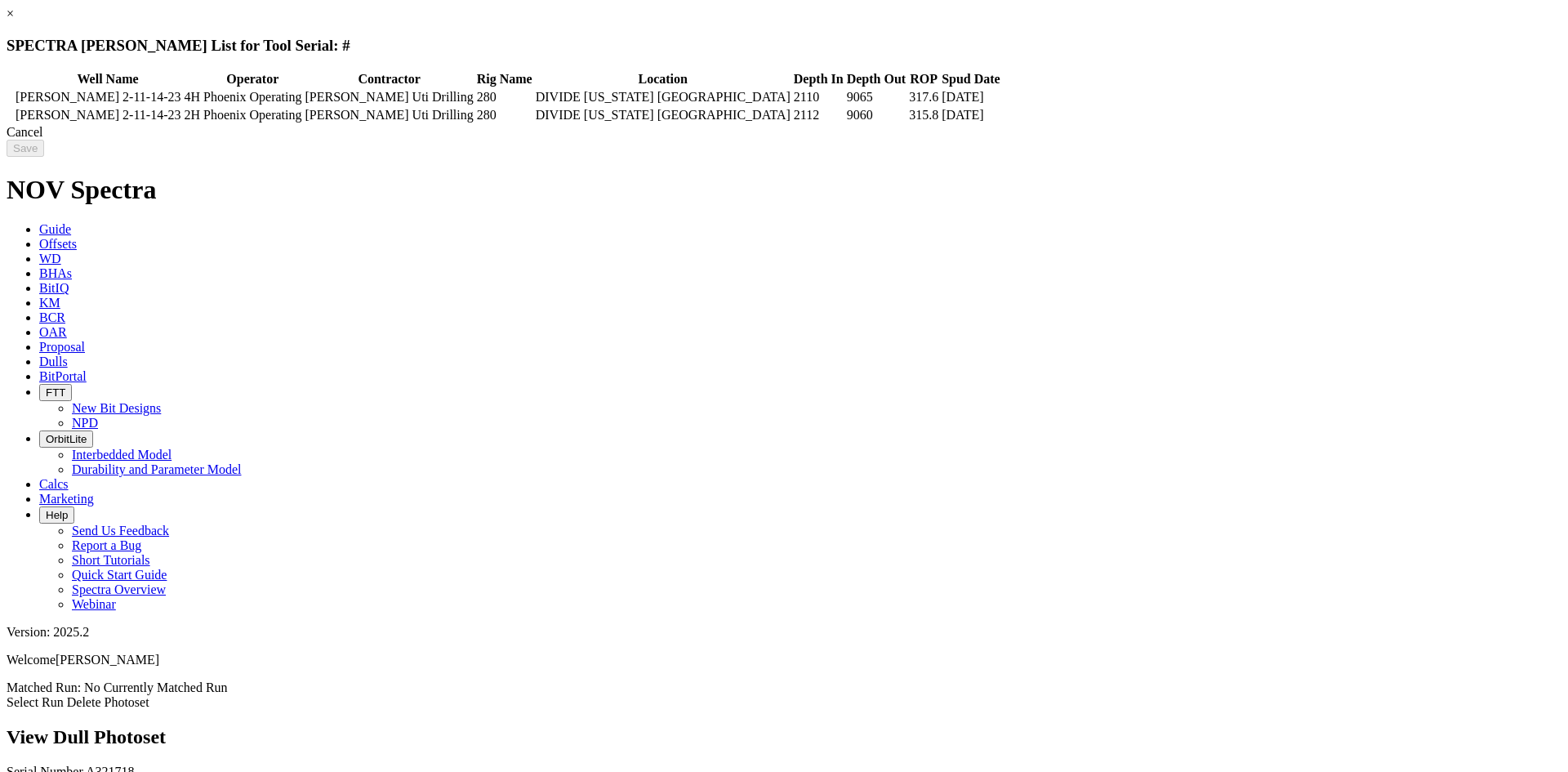
click at [14, 21] on link "×" at bounding box center [10, 14] width 7 height 14
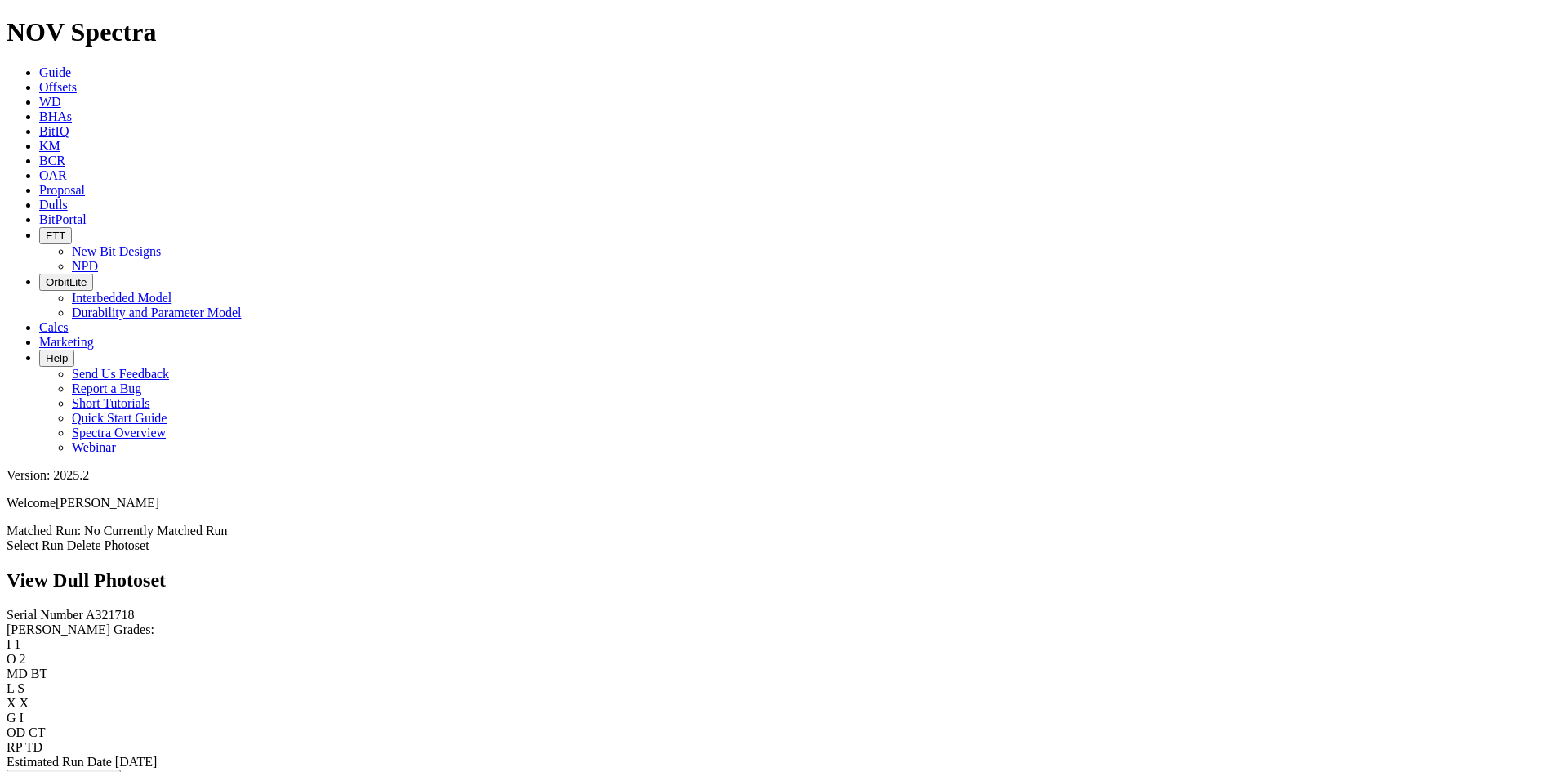
click at [64, 539] on link "Select Run" at bounding box center [36, 545] width 58 height 14
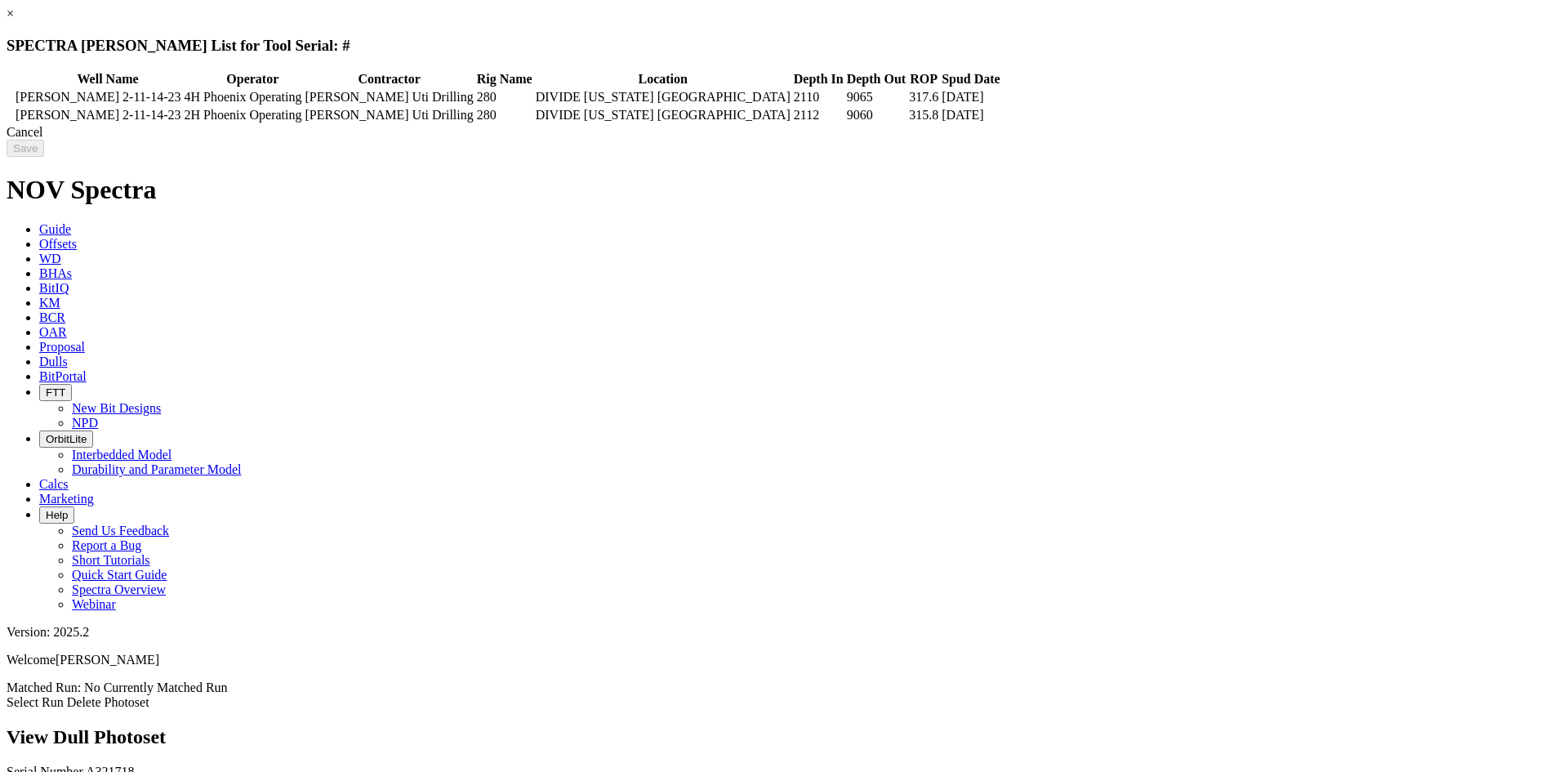
click at [14, 21] on link "×" at bounding box center [10, 14] width 7 height 14
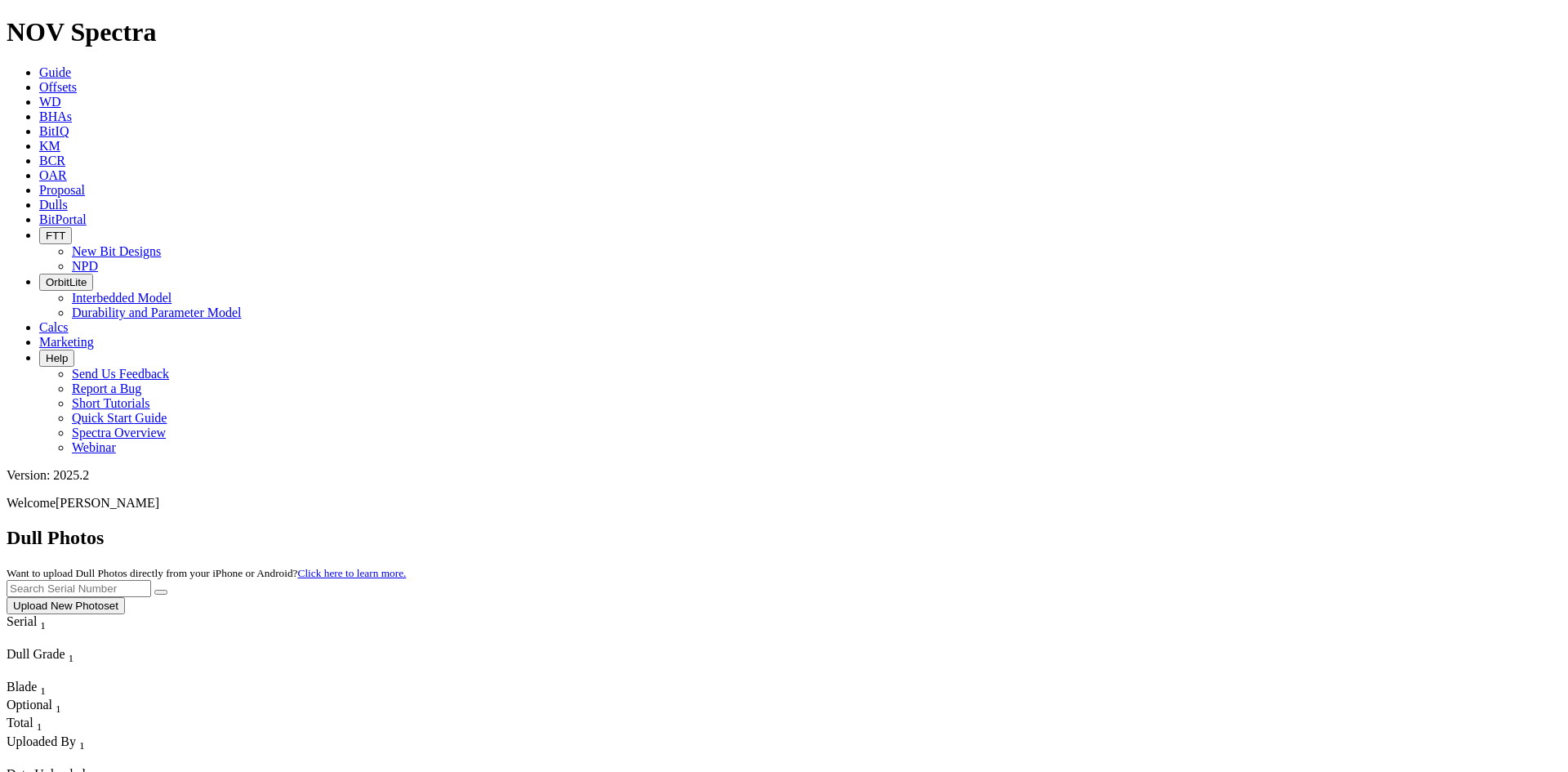
click at [125, 597] on button "Upload New Photoset" at bounding box center [66, 605] width 118 height 17
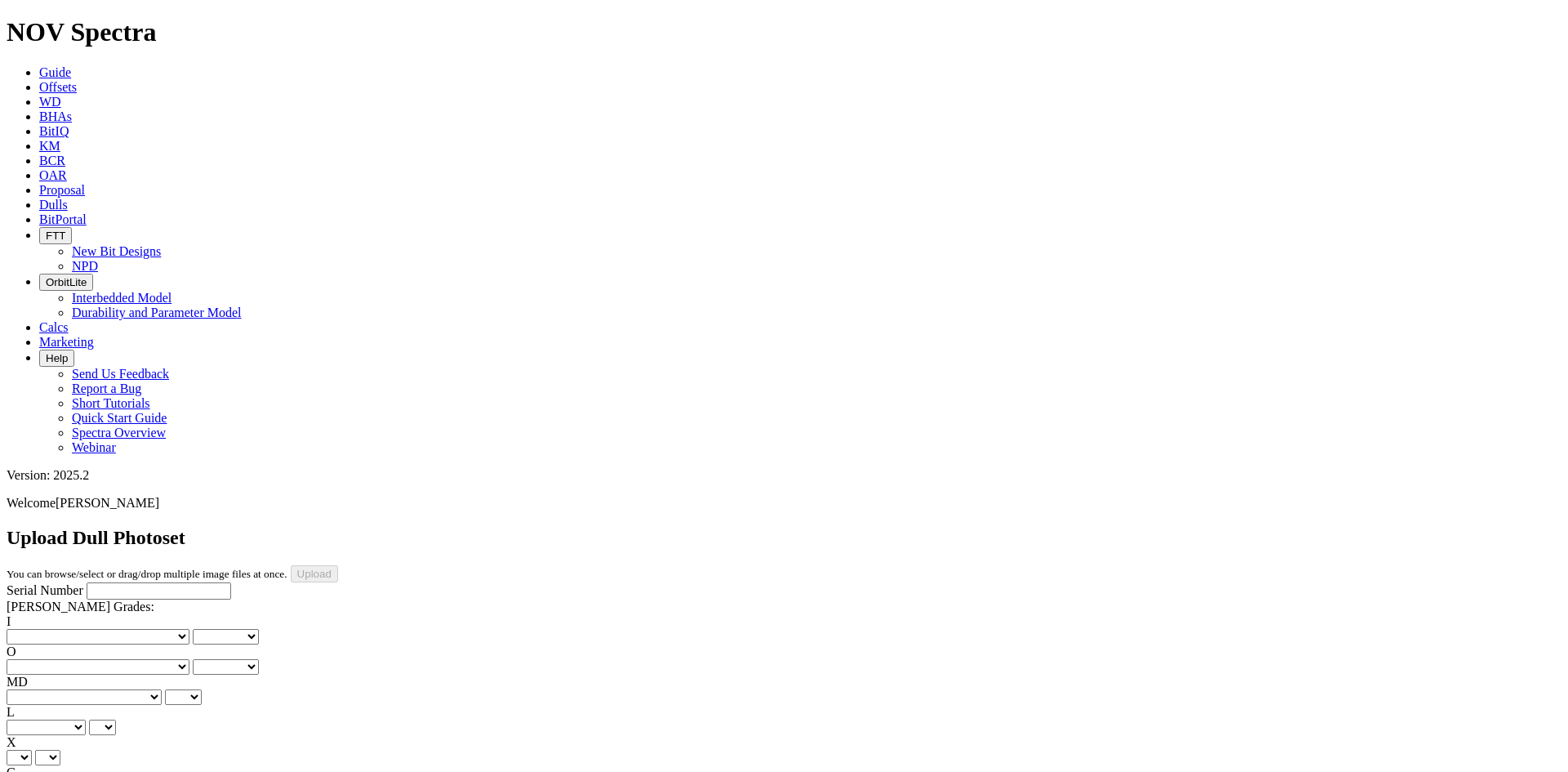
click at [102, 582] on input "Serial Number" at bounding box center [159, 590] width 145 height 17
paste input "A320909"
type input "A320909"
click at [39, 198] on icon at bounding box center [39, 205] width 0 height 14
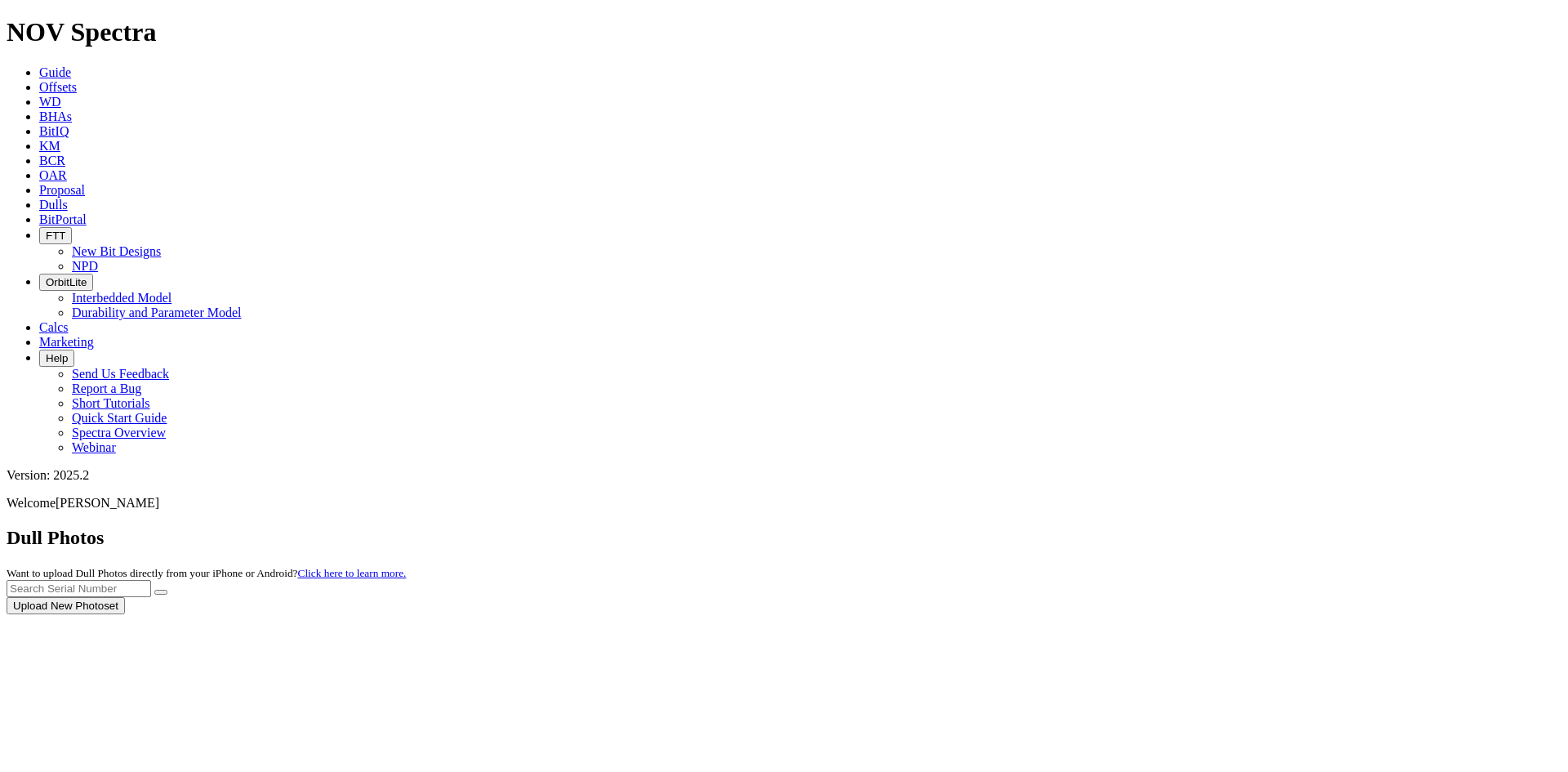
click at [1212, 614] on div at bounding box center [784, 614] width 1555 height 0
click at [1216, 614] on div at bounding box center [784, 614] width 1555 height 0
click at [1229, 614] on div at bounding box center [784, 614] width 1555 height 0
click at [151, 580] on input "text" at bounding box center [79, 588] width 145 height 17
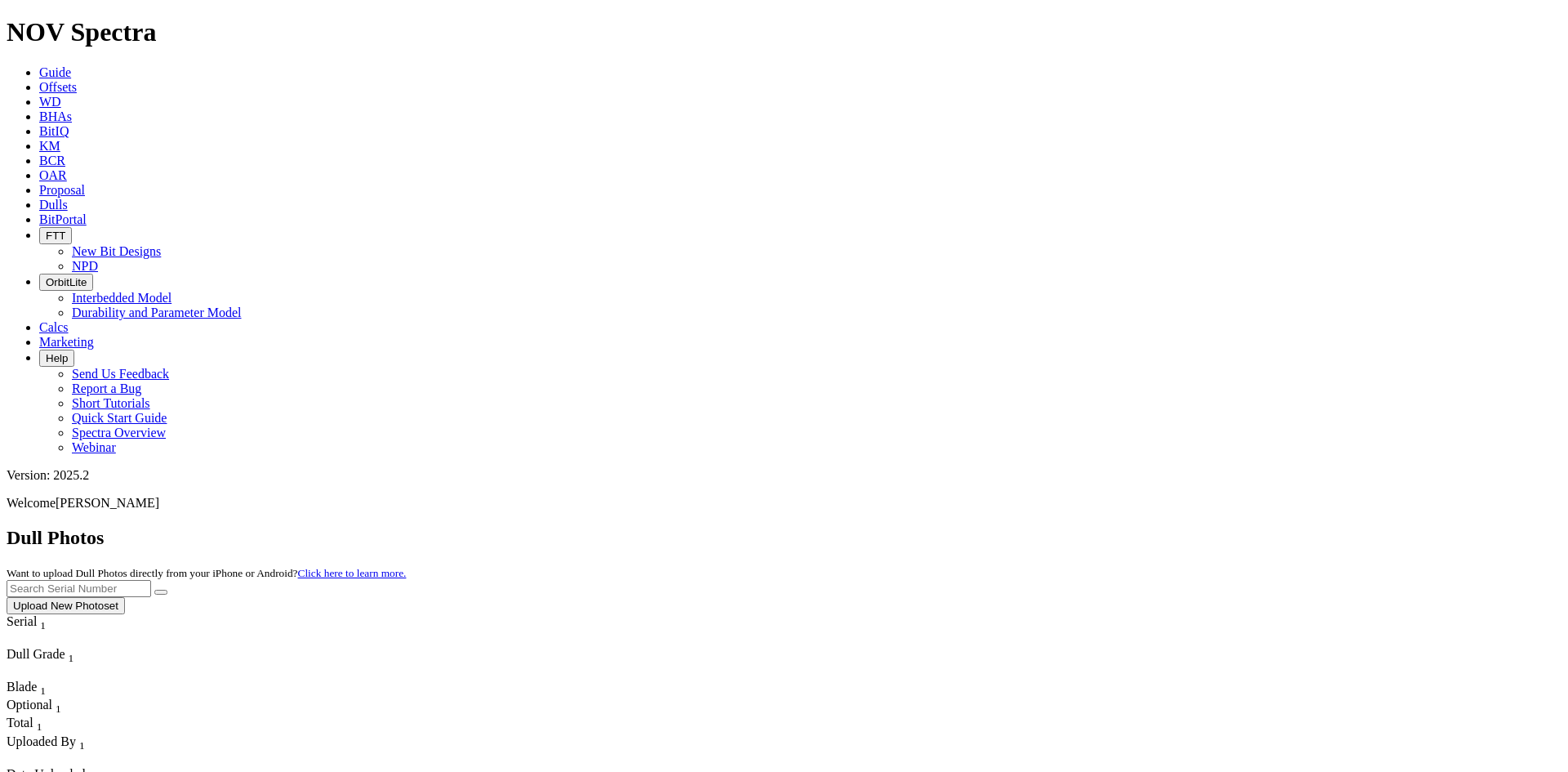
click at [151, 580] on input "text" at bounding box center [79, 588] width 145 height 17
paste input "A320909"
type input "A320909"
click at [168, 590] on button "submit" at bounding box center [160, 592] width 13 height 5
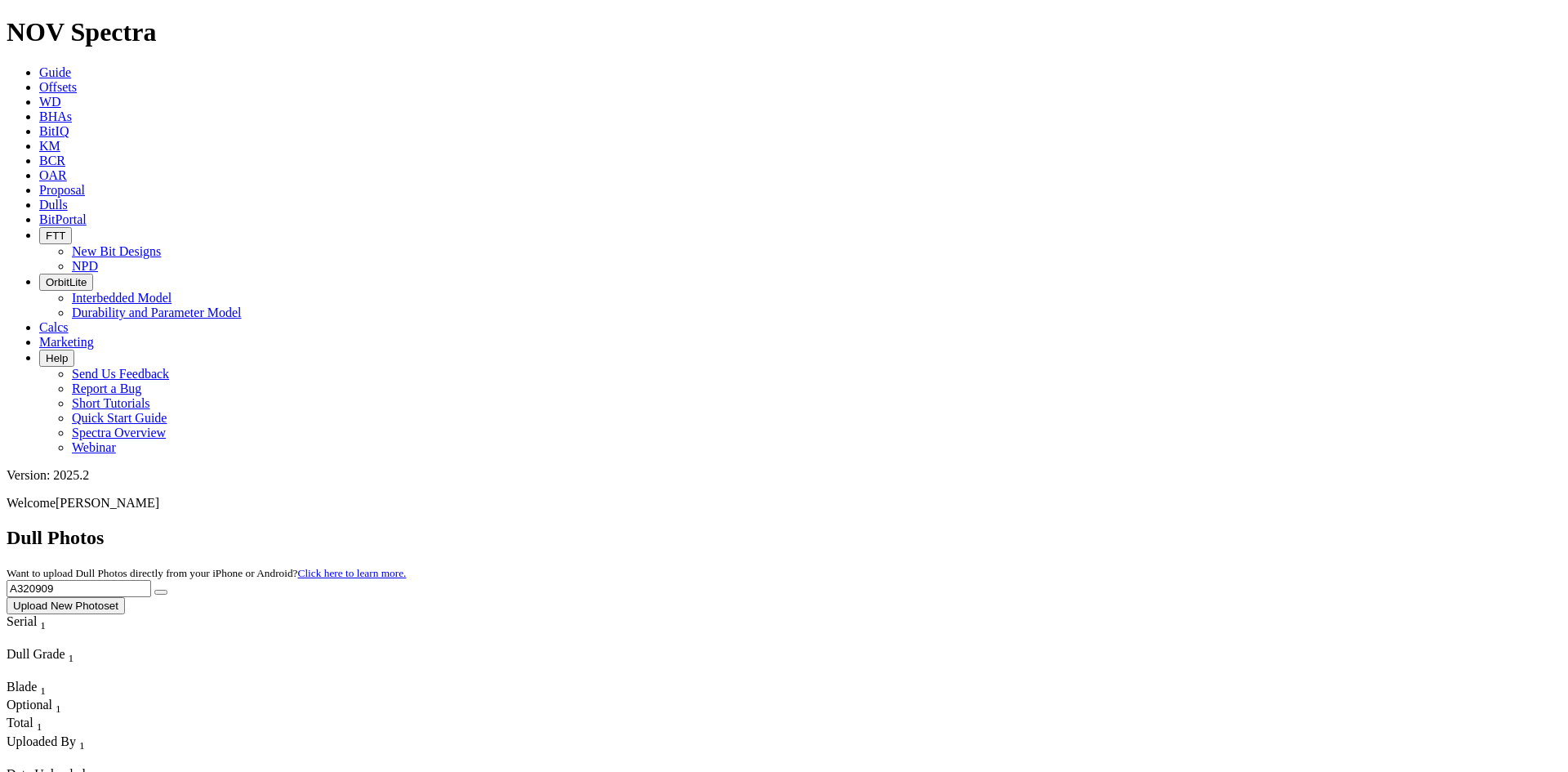
click at [125, 597] on button "Upload New Photoset" at bounding box center [66, 605] width 118 height 17
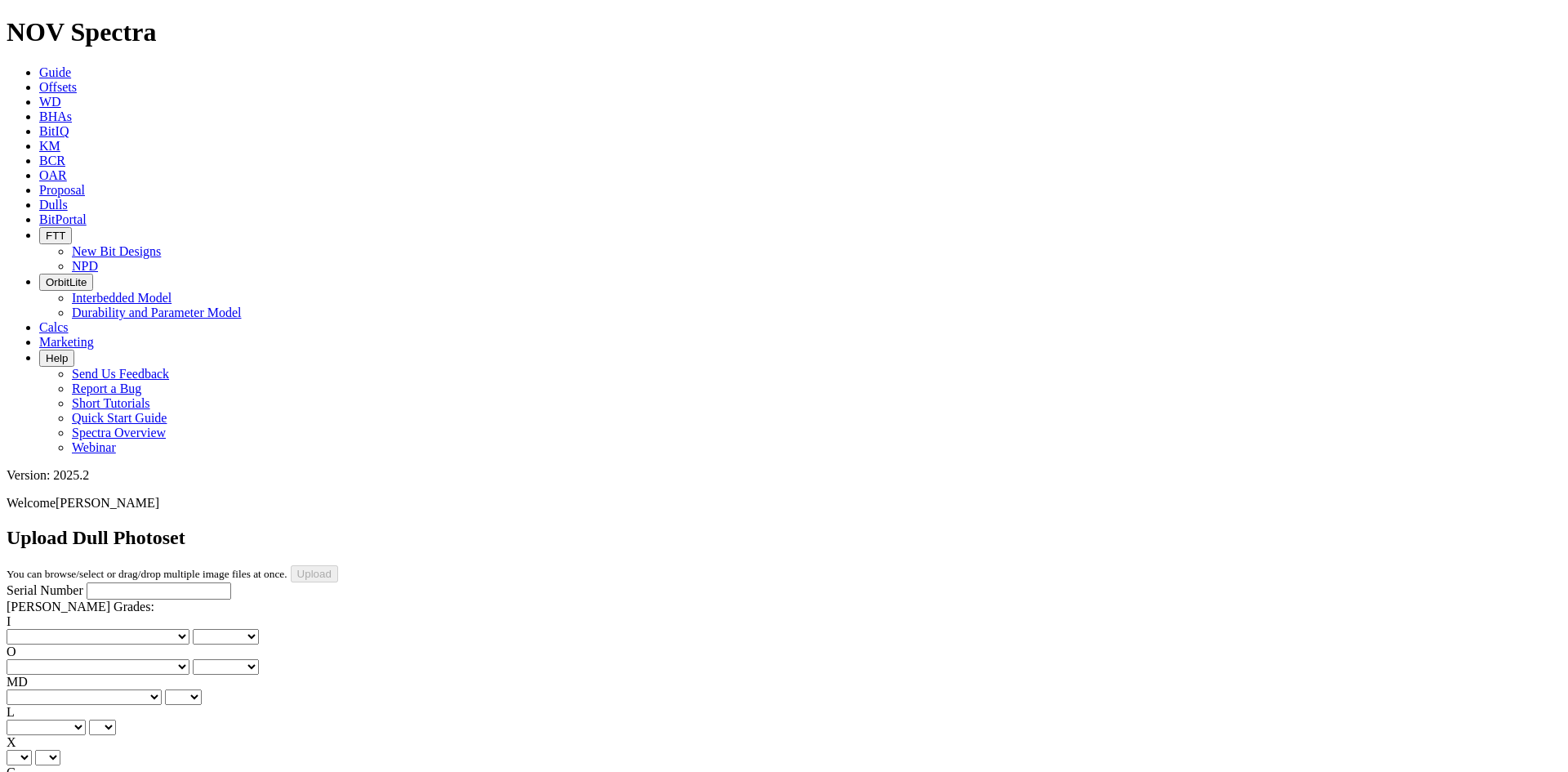
click at [108, 582] on input "Serial Number" at bounding box center [159, 590] width 145 height 17
paste input "A320909"
type input "A320909"
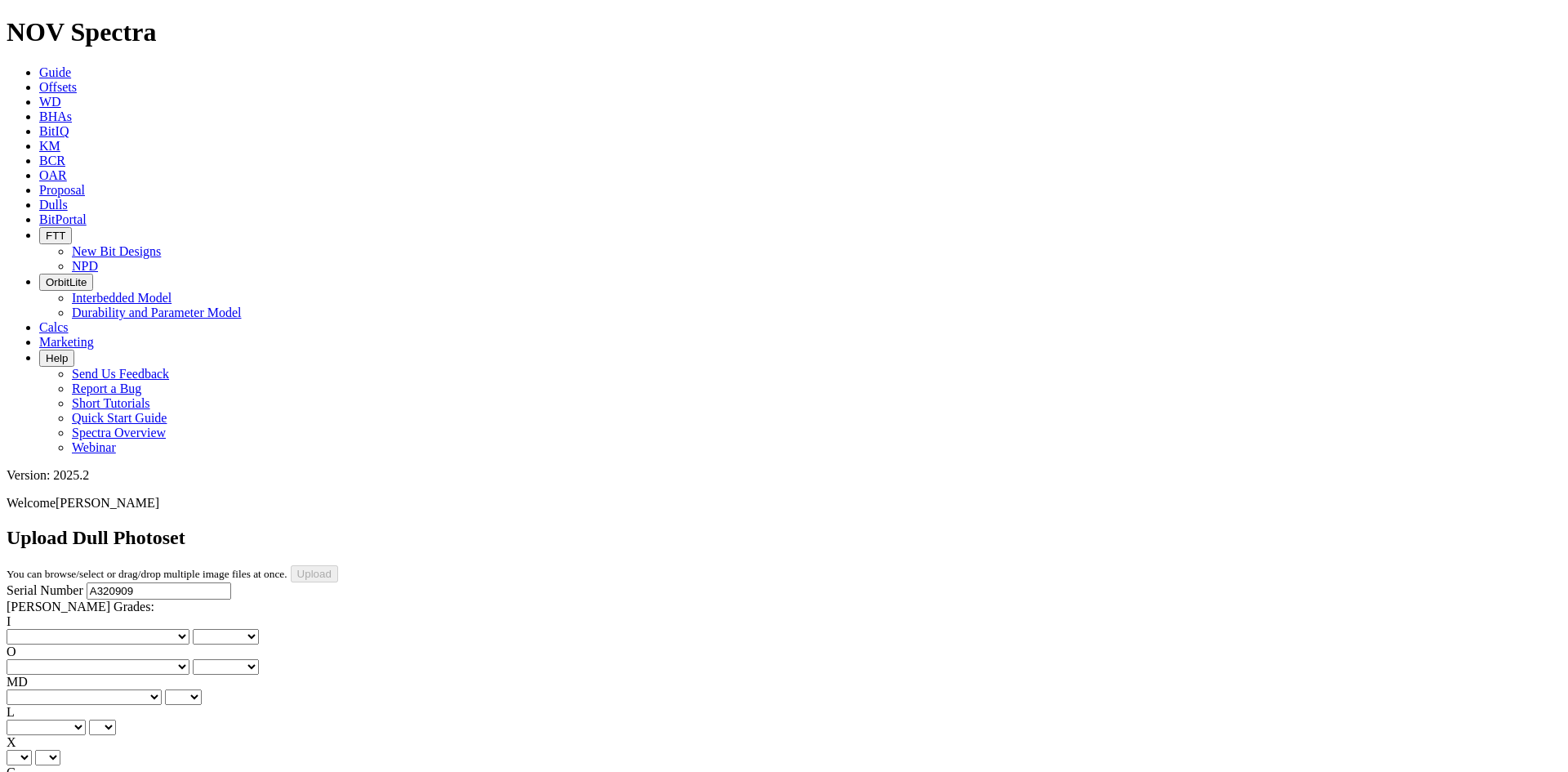
type input "9/10/25"
click at [75, 629] on select "No lost, worn or damaged cutters 0 1 2 3 4 5 6 7 8 No diamond table left on any…" at bounding box center [98, 637] width 183 height 16
select select "number:0"
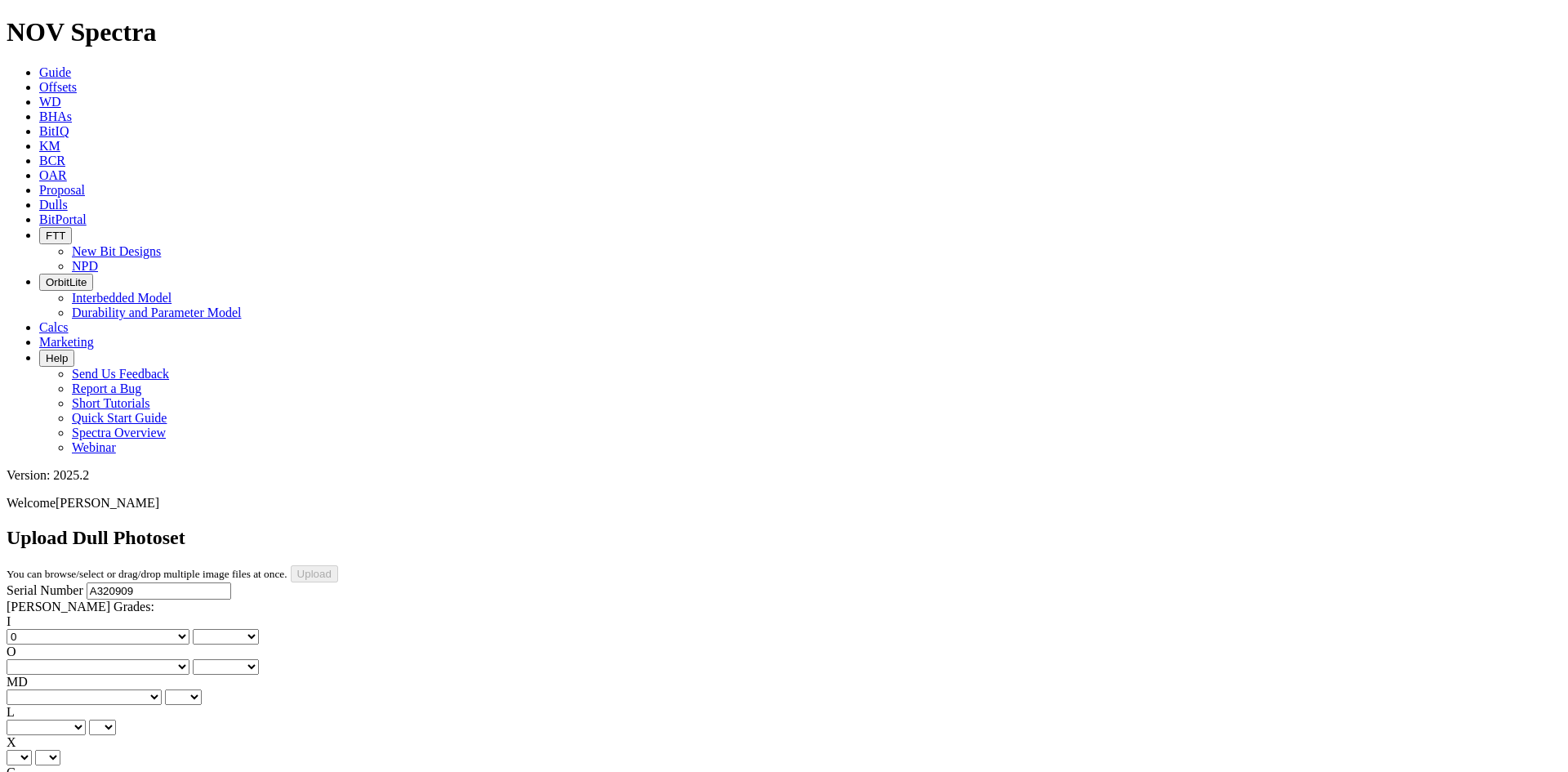
click at [33, 629] on select "No lost, worn or damaged cutters 0 1 2 3 4 5 6 7 8 No diamond table left on any…" at bounding box center [98, 637] width 183 height 16
select select "number:0"
click at [72, 629] on select "No lost, worn or damaged cutters 0 1 2 3 4 5 6 7 8 No diamond table left on any…" at bounding box center [98, 637] width 183 height 16
select select "number:1"
click at [33, 629] on select "No lost, worn or damaged cutters 0 1 2 3 4 5 6 7 8 No diamond table left on any…" at bounding box center [98, 637] width 183 height 16
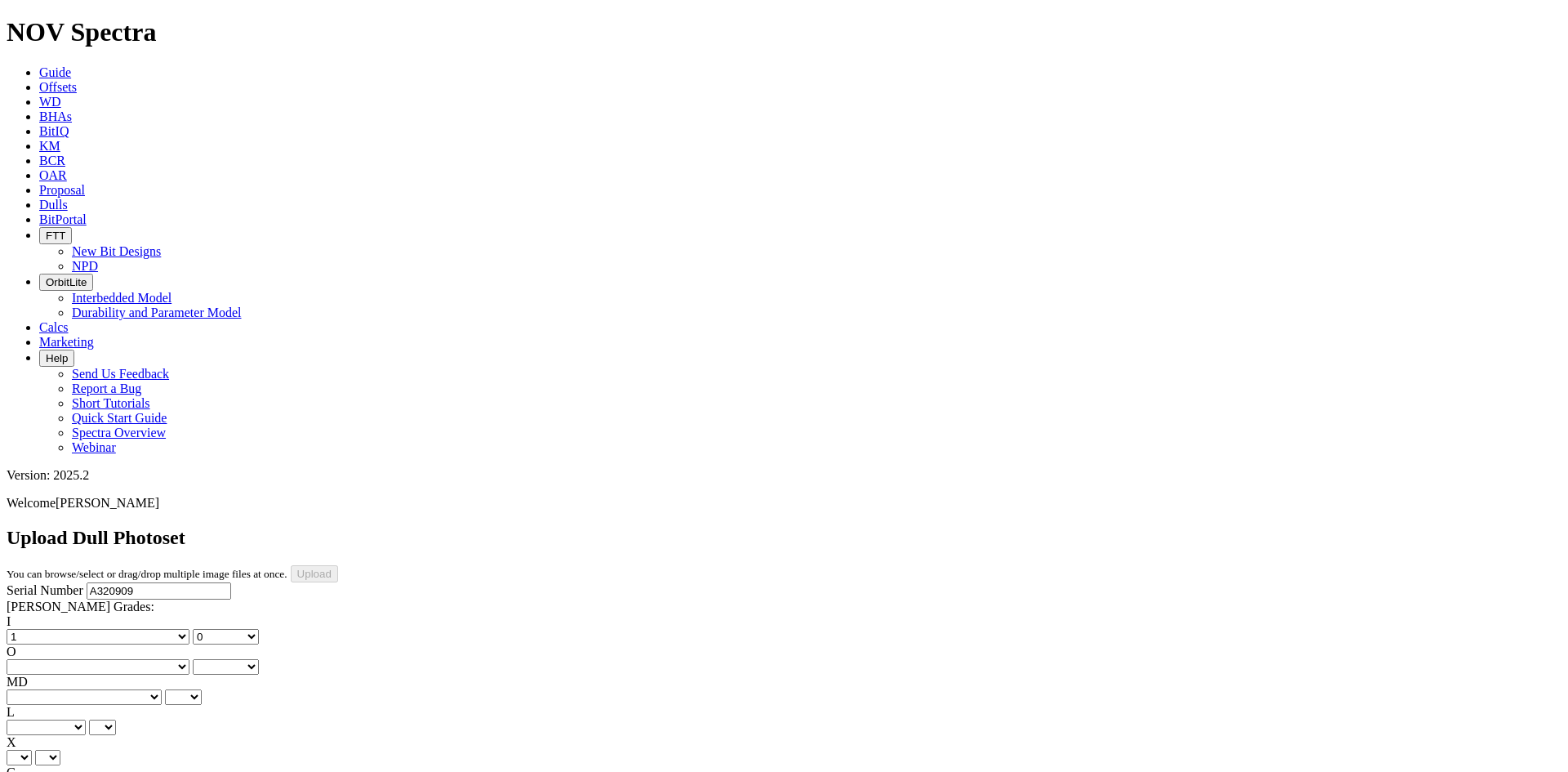
select select "number:1"
click at [132, 660] on select "No lost, worn or damaged cutters 0 1 2 3 4 5 6 7 8 No diamond table left on any…" at bounding box center [98, 668] width 183 height 16
select select "number:2"
click at [116, 660] on select "No lost, worn or damaged cutters 0 1 2 3 4 5 6 7 8 No diamond table left on any…" at bounding box center [98, 668] width 183 height 16
select select "number:2"
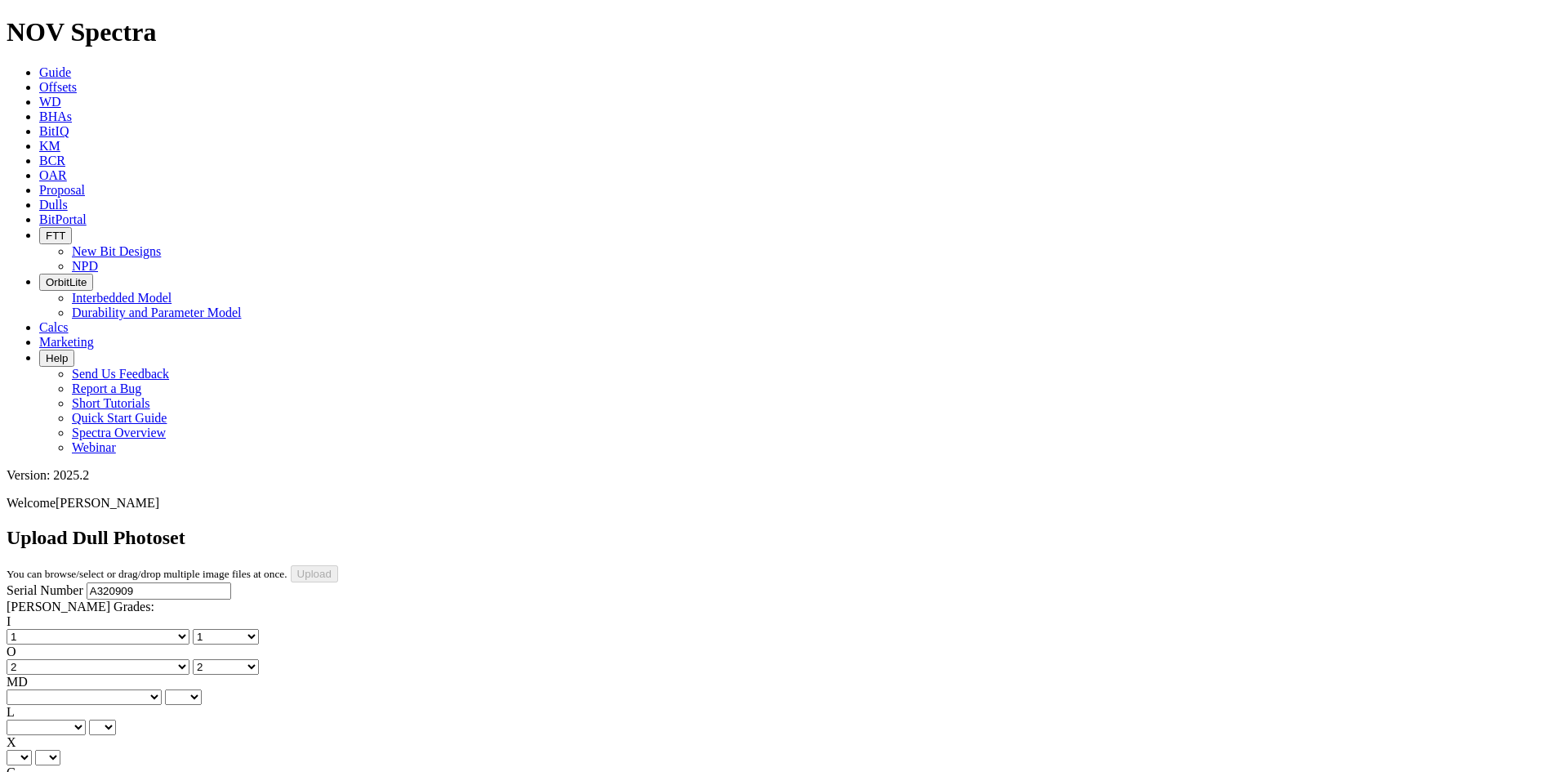
click at [71, 690] on select "BF - Bond Failure BT - Broken Teeth/Cutters BU - Balled Up Bit CR - Cored CT - …" at bounding box center [84, 697] width 155 height 16
select select "string:BT"
click at [33, 690] on select "BF - Bond Failure BT - Broken Teeth/Cutters BU - Balled Up Bit CR - Cored CT - …" at bounding box center [84, 697] width 155 height 16
select select "string:BT"
click at [85, 720] on select "A - All C - Cone G - Gauge N - Nose S - Shoulder T - Taper" at bounding box center [47, 728] width 79 height 16
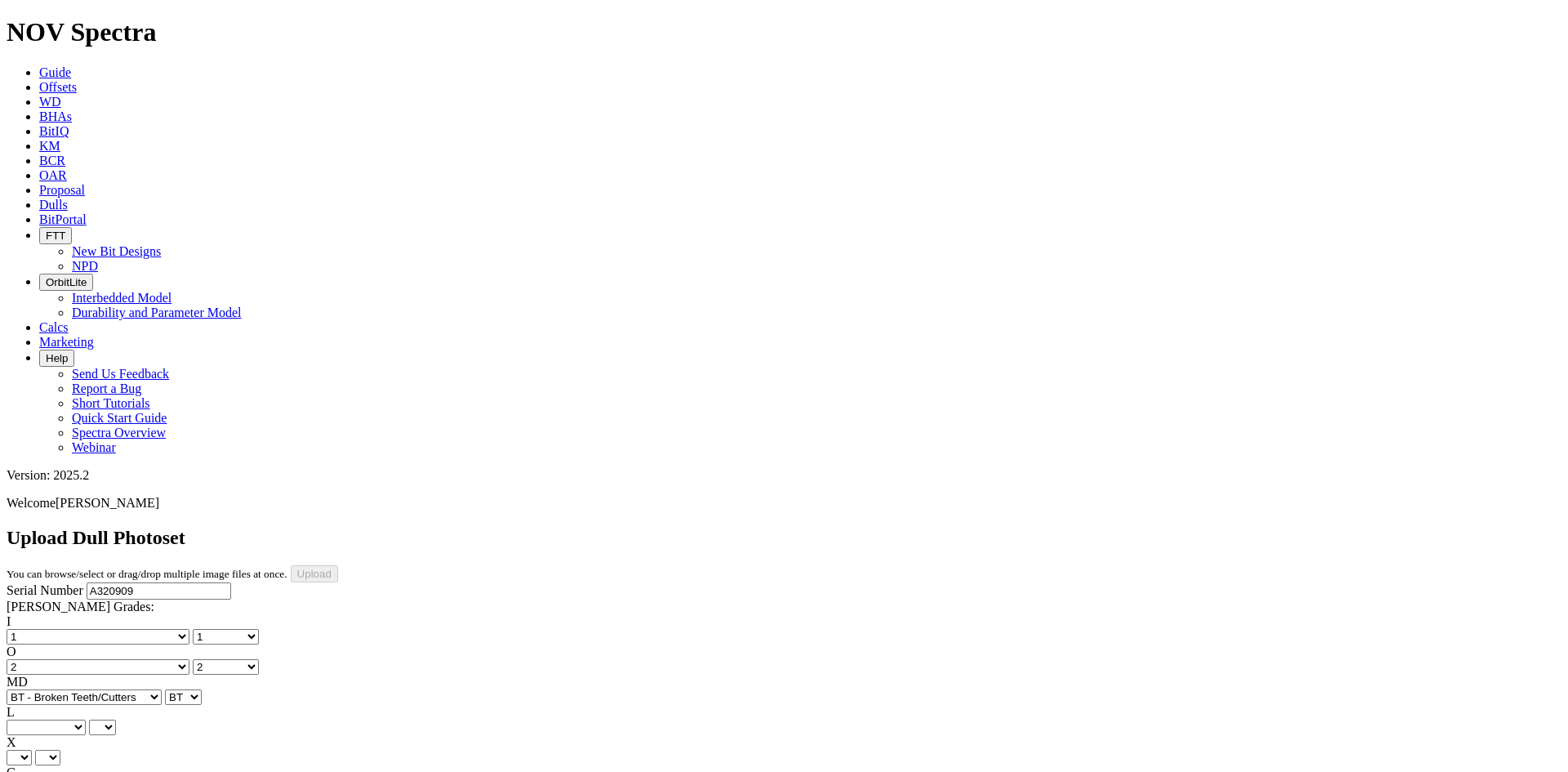
select select "string:S"
click at [85, 720] on select "A - All C - Cone G - Gauge N - Nose S - Shoulder T - Taper" at bounding box center [47, 728] width 79 height 16
select select "string:S"
drag, startPoint x: 43, startPoint y: 383, endPoint x: 48, endPoint y: 389, distance: 7.8
click at [32, 750] on select "X" at bounding box center [19, 758] width 25 height 16
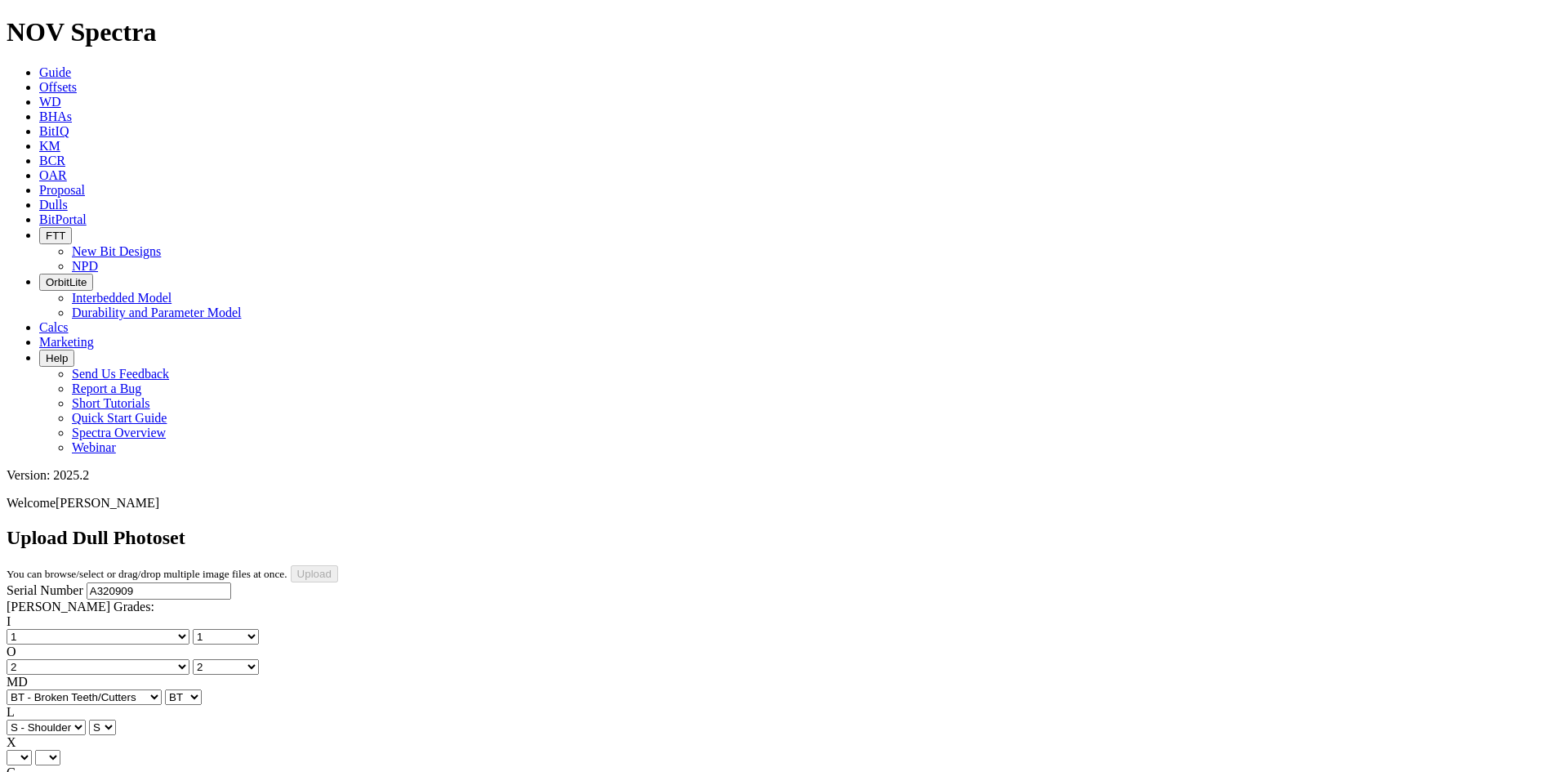
select select "string:X"
click at [32, 750] on select "X" at bounding box center [19, 758] width 25 height 16
select select "string:X"
select select "string:I"
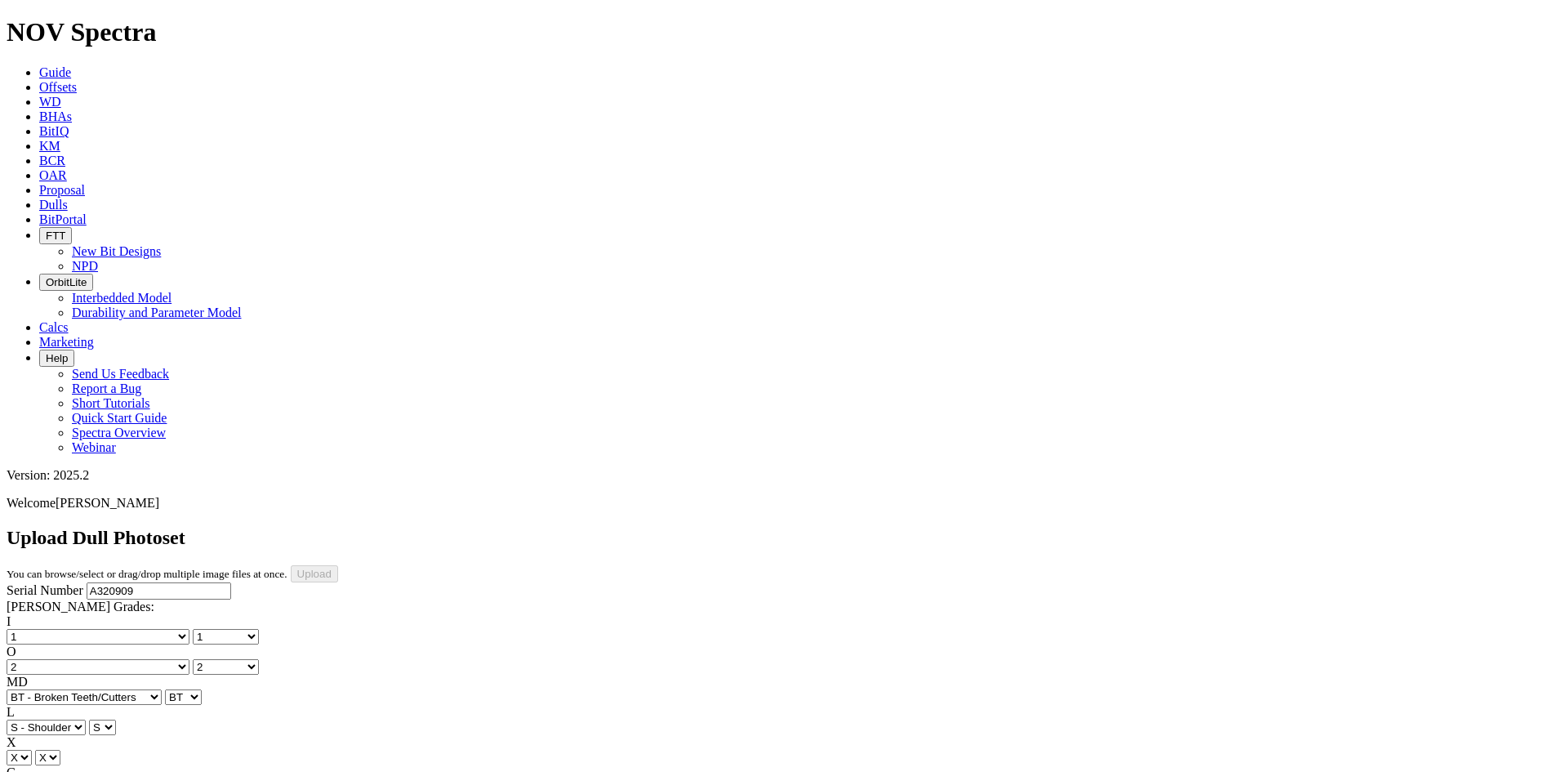
select select "string:I"
select select "string:WT"
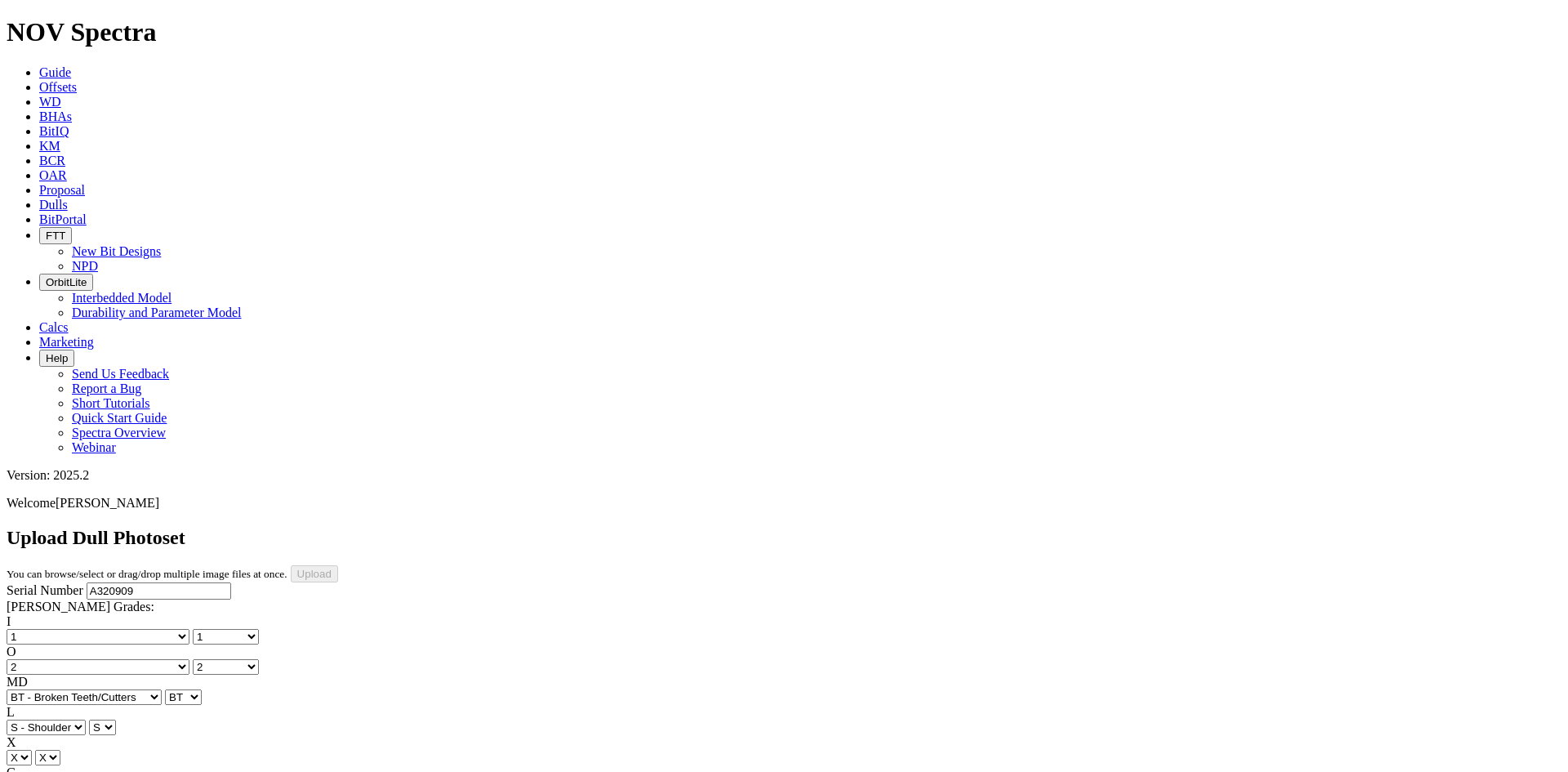
select select "string:WT"
select select "string:_"
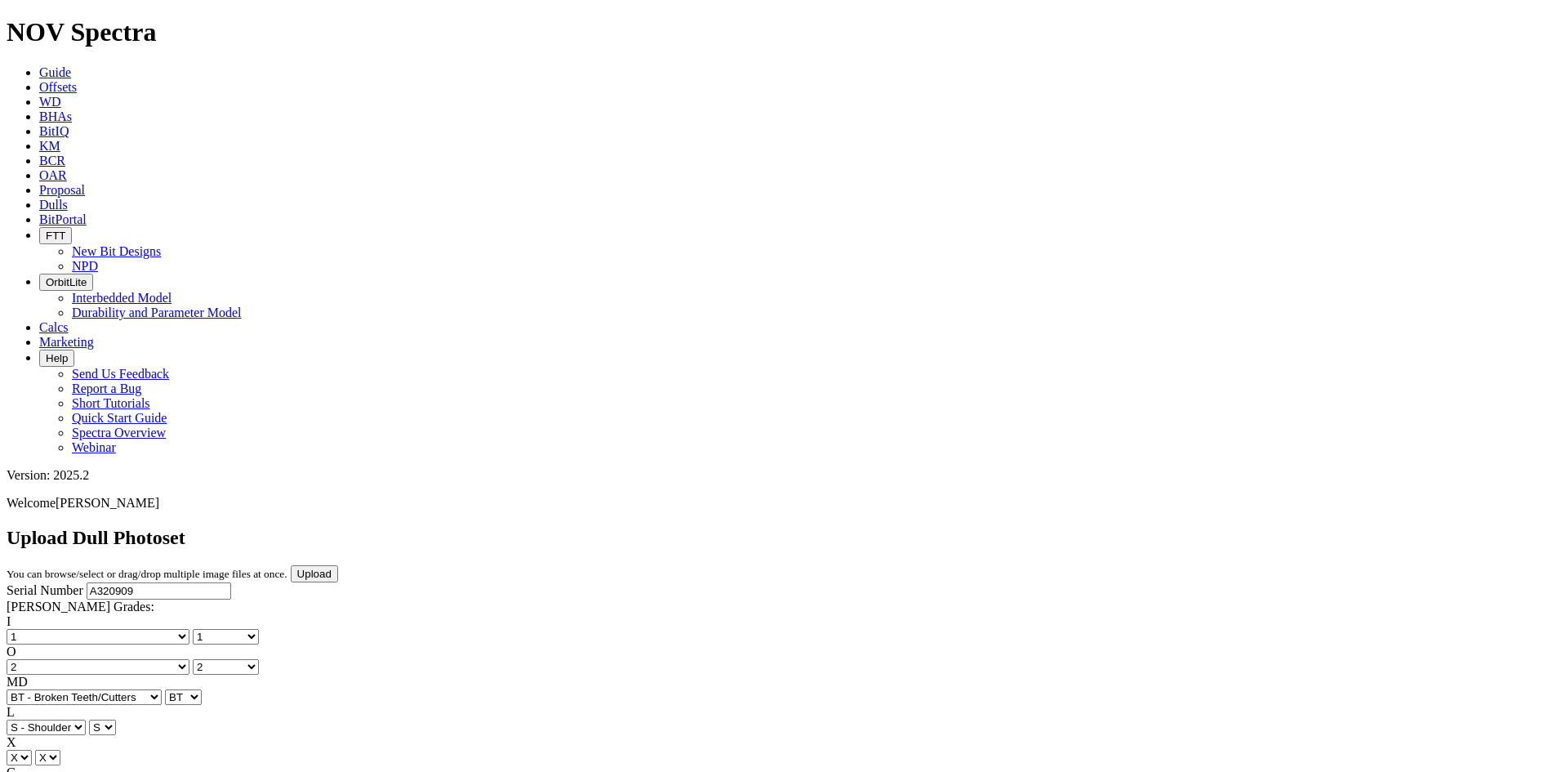
click at [338, 565] on input "Upload" at bounding box center [315, 573] width 48 height 17
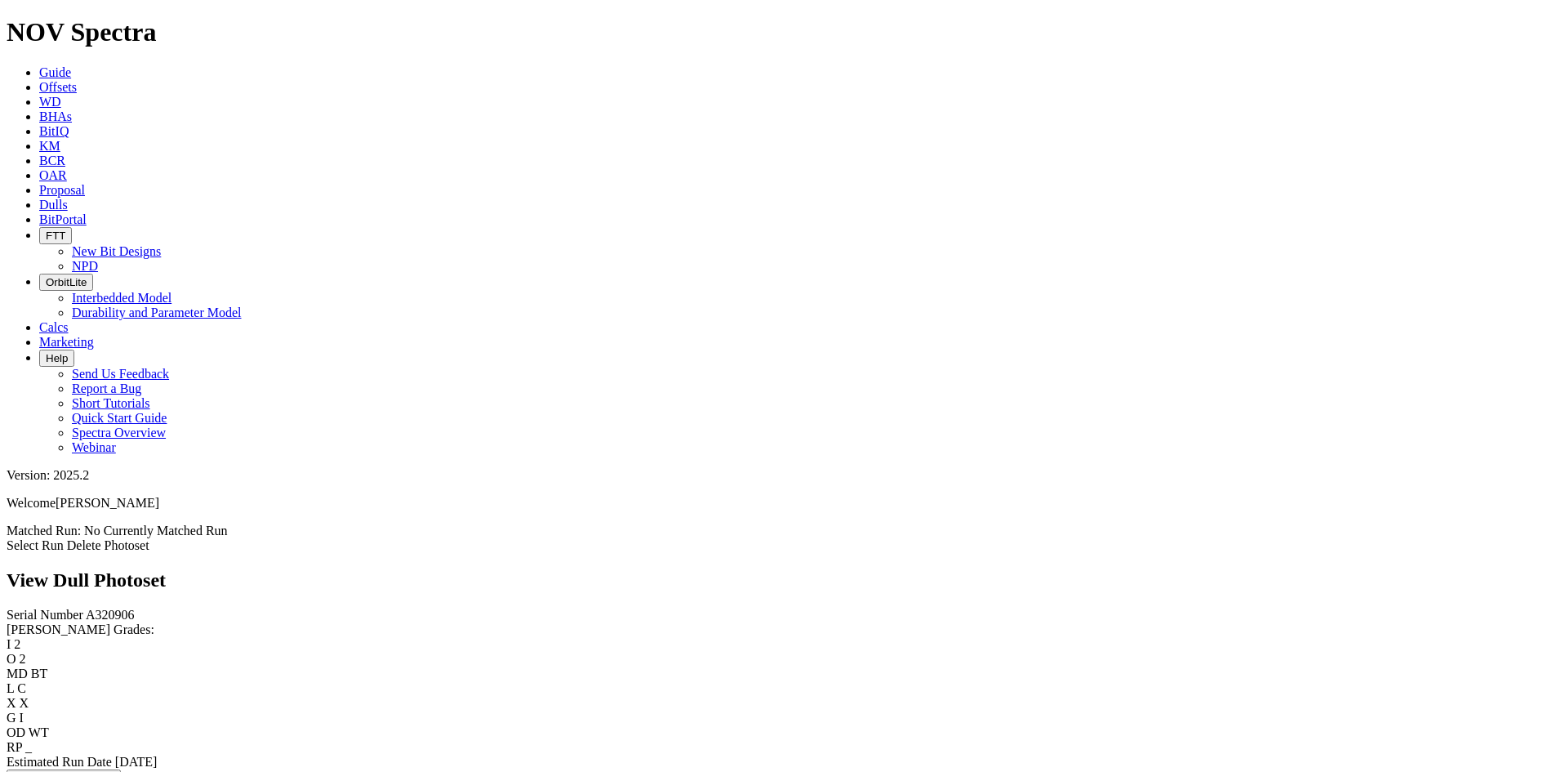
click at [64, 539] on link "Select Run" at bounding box center [36, 545] width 58 height 14
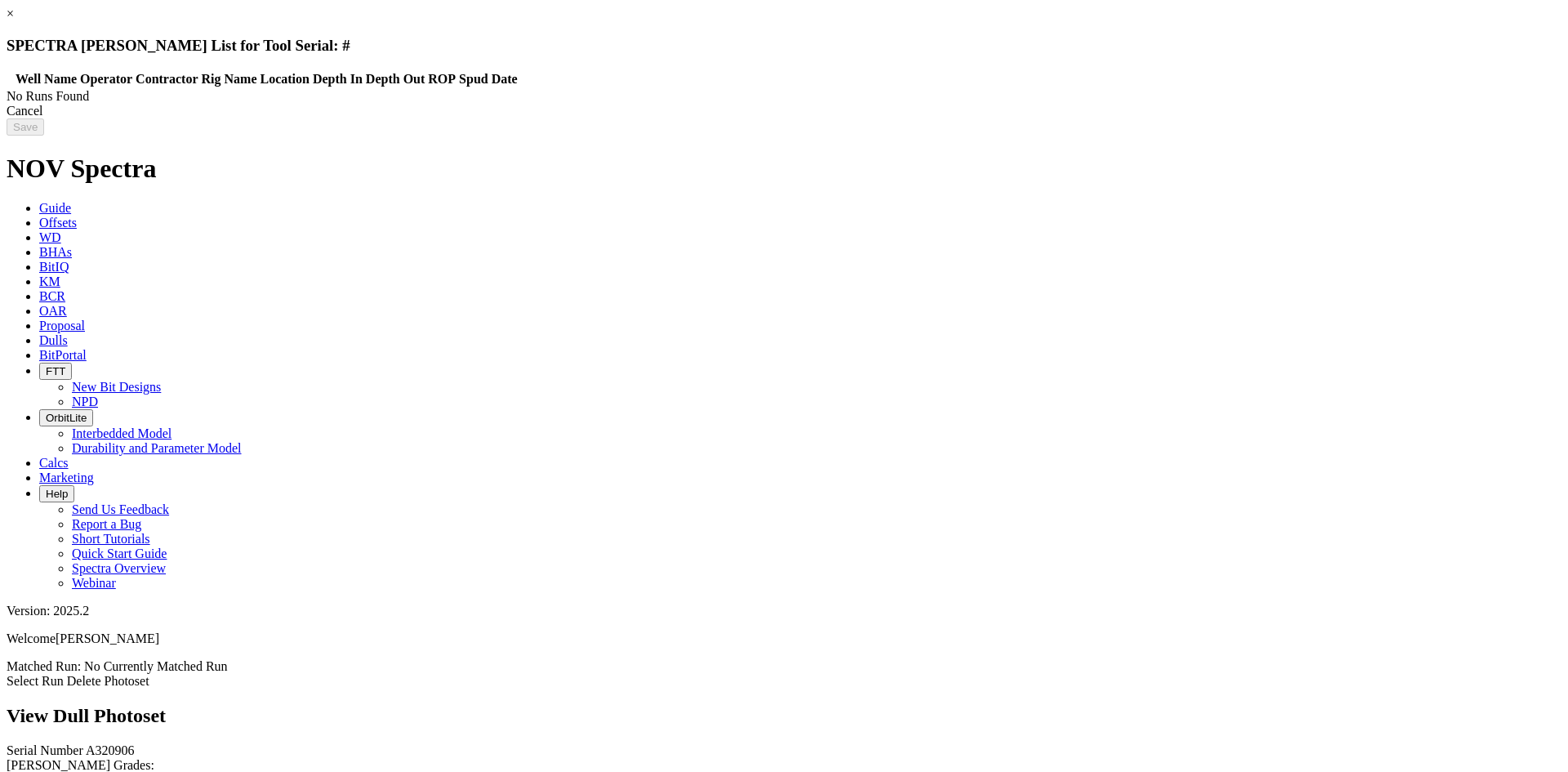
click at [1222, 118] on div "Cancel" at bounding box center [784, 110] width 1555 height 15
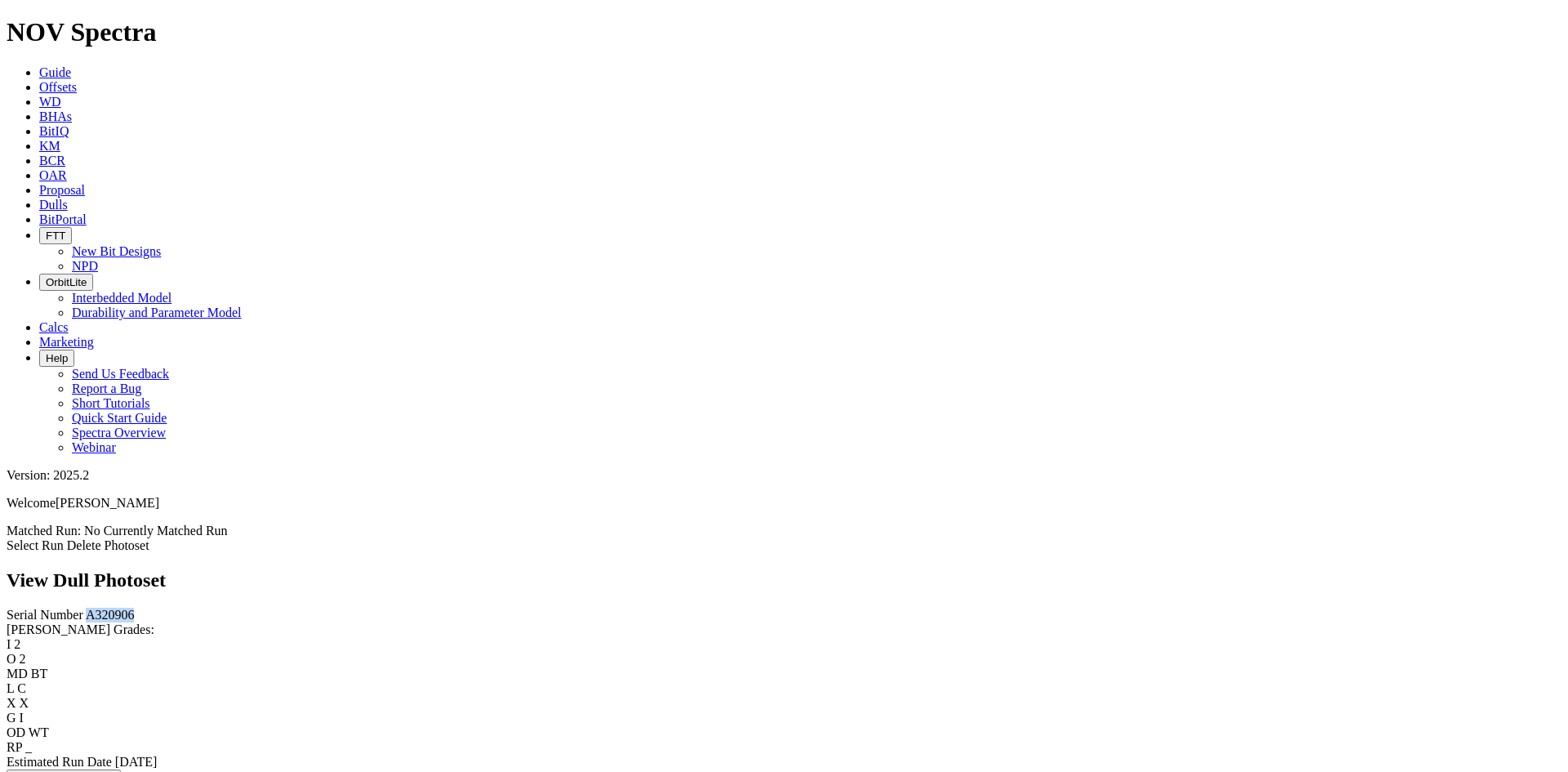
drag, startPoint x: 96, startPoint y: 140, endPoint x: 24, endPoint y: 143, distance: 72.1
click at [24, 608] on div "Serial Number A320906" at bounding box center [784, 615] width 1555 height 15
copy span "A320906"
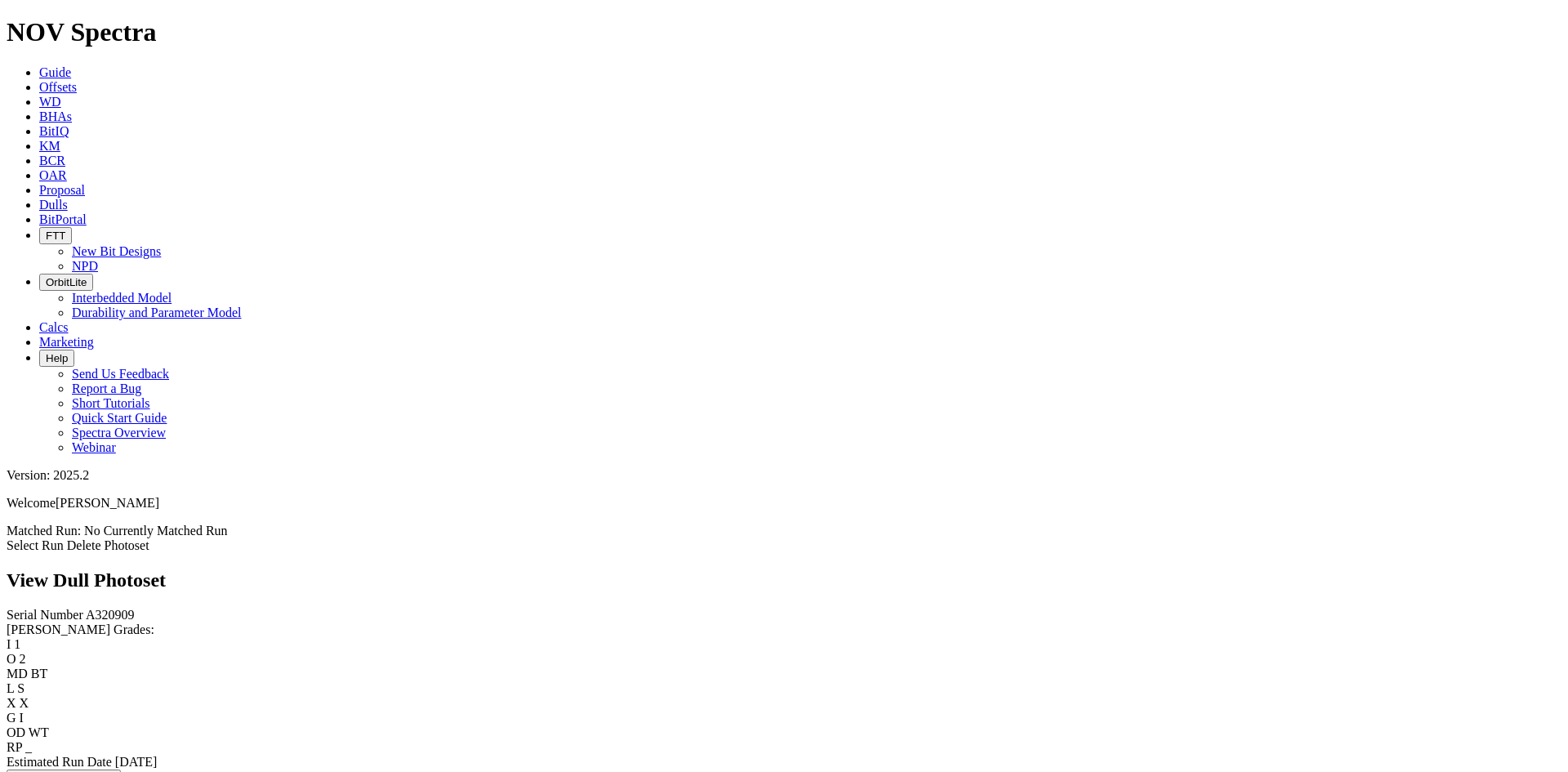
click at [1371, 539] on div "Select Run Delete Photoset" at bounding box center [784, 545] width 1555 height 15
click at [64, 539] on link "Select Run" at bounding box center [36, 545] width 58 height 14
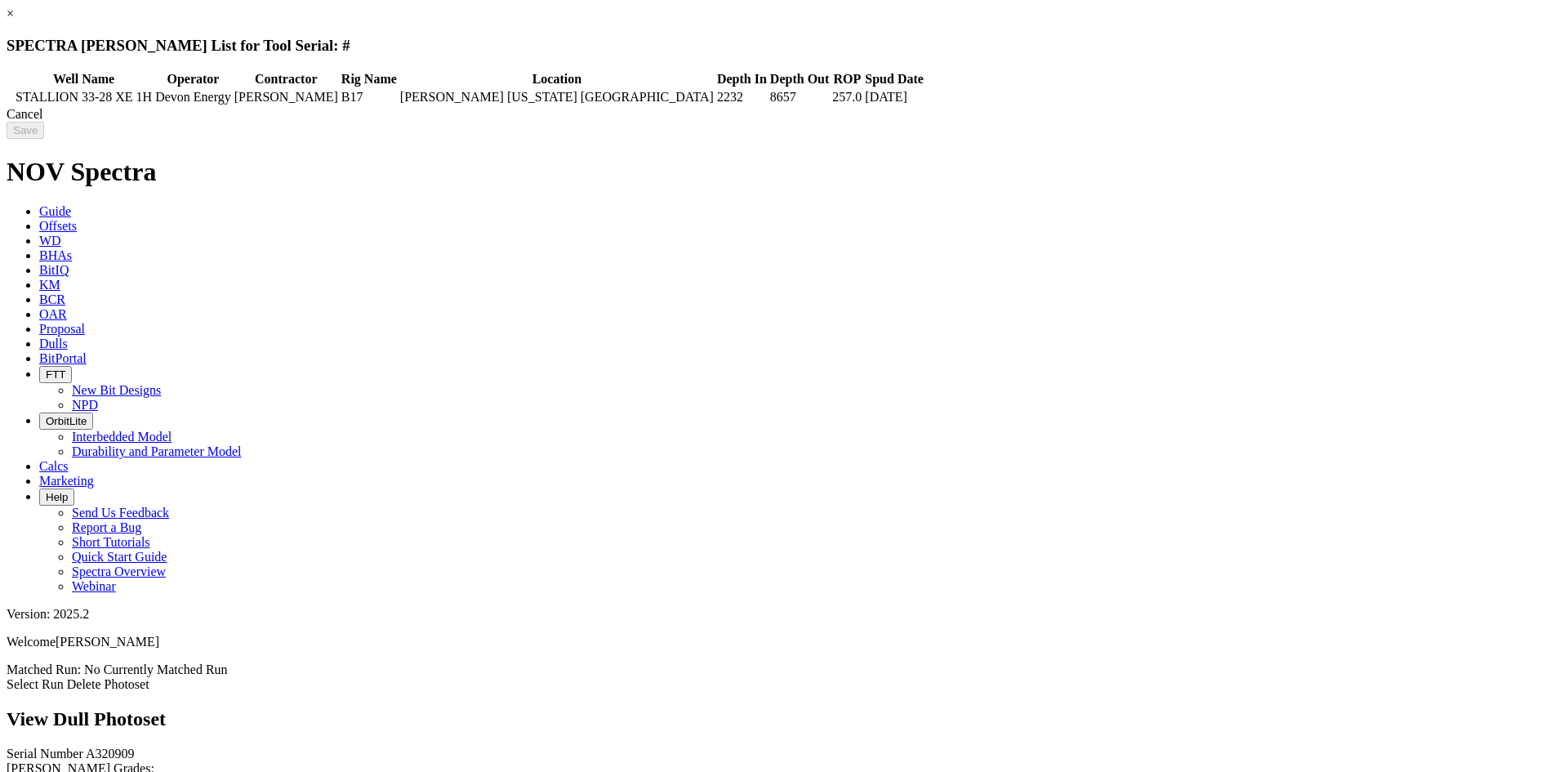
click at [1245, 122] on div "Cancel" at bounding box center [784, 114] width 1555 height 15
